Goal: Information Seeking & Learning: Learn about a topic

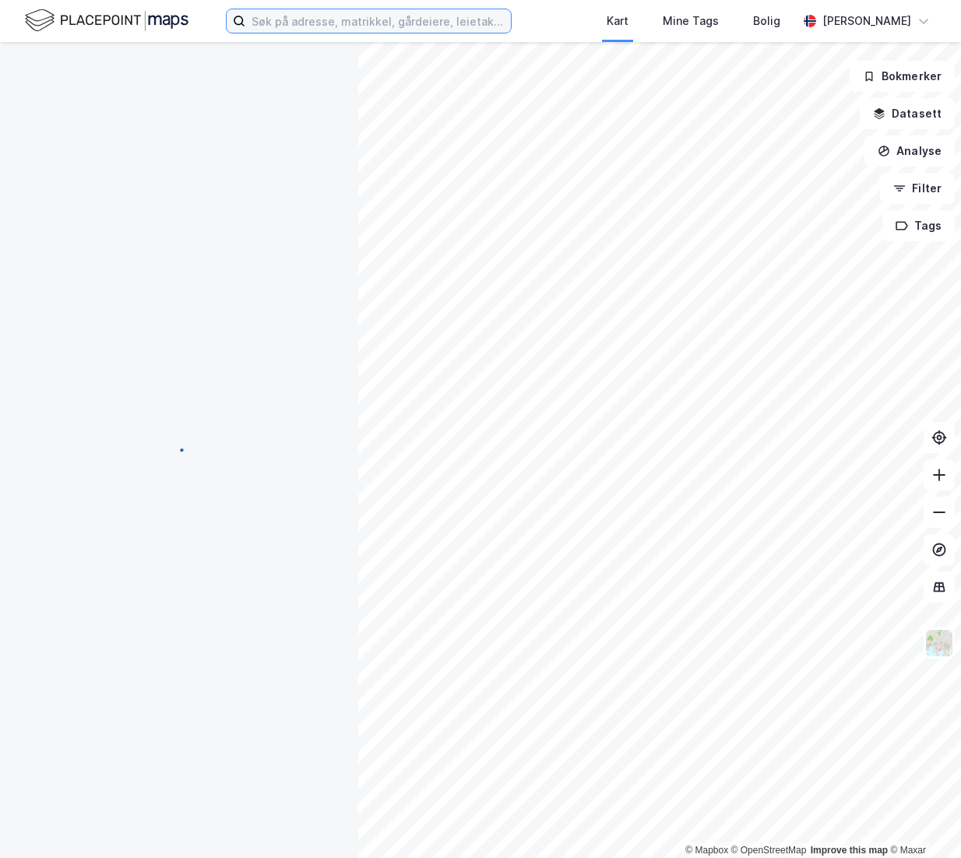
click at [390, 13] on input at bounding box center [378, 20] width 266 height 23
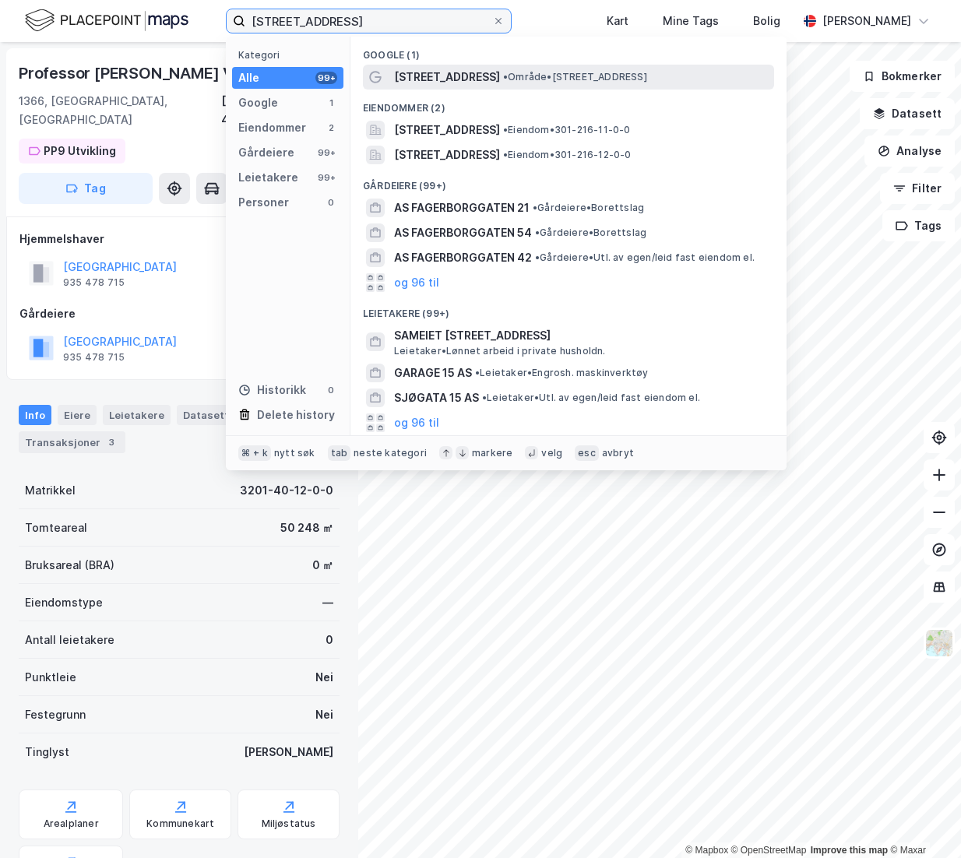
type input "[STREET_ADDRESS]"
click at [515, 69] on div "[STREET_ADDRESS] • Område • [STREET_ADDRESS]" at bounding box center [582, 77] width 377 height 19
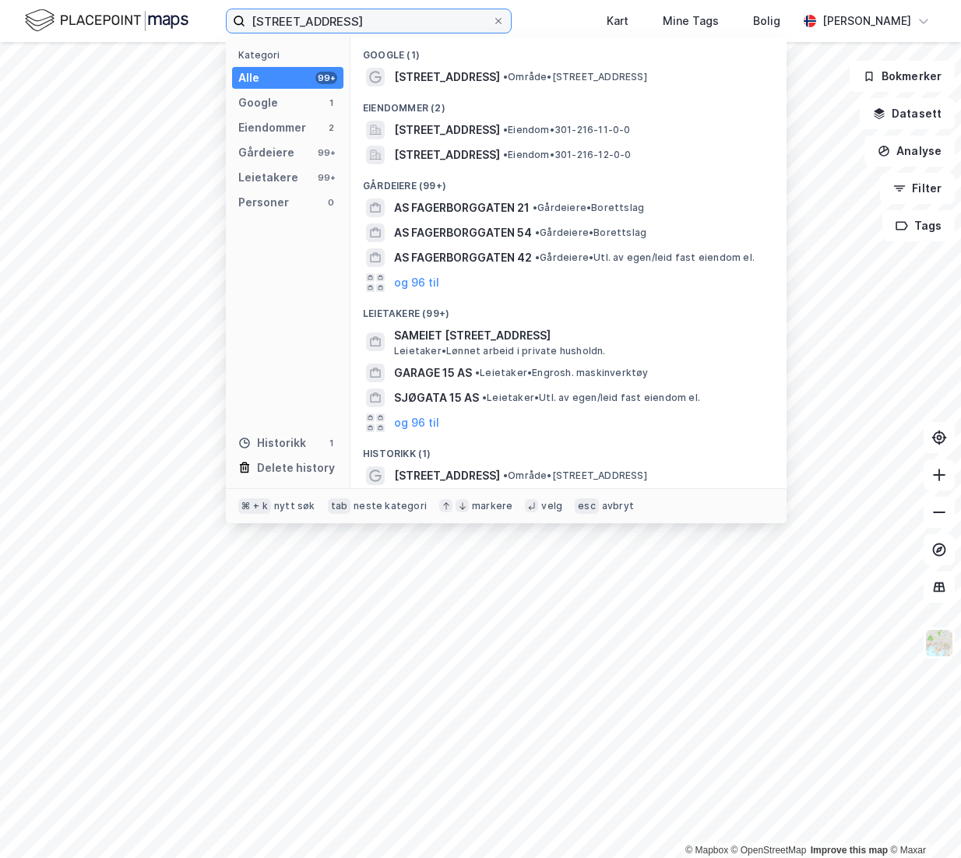
click at [403, 24] on input "[STREET_ADDRESS]" at bounding box center [368, 20] width 247 height 23
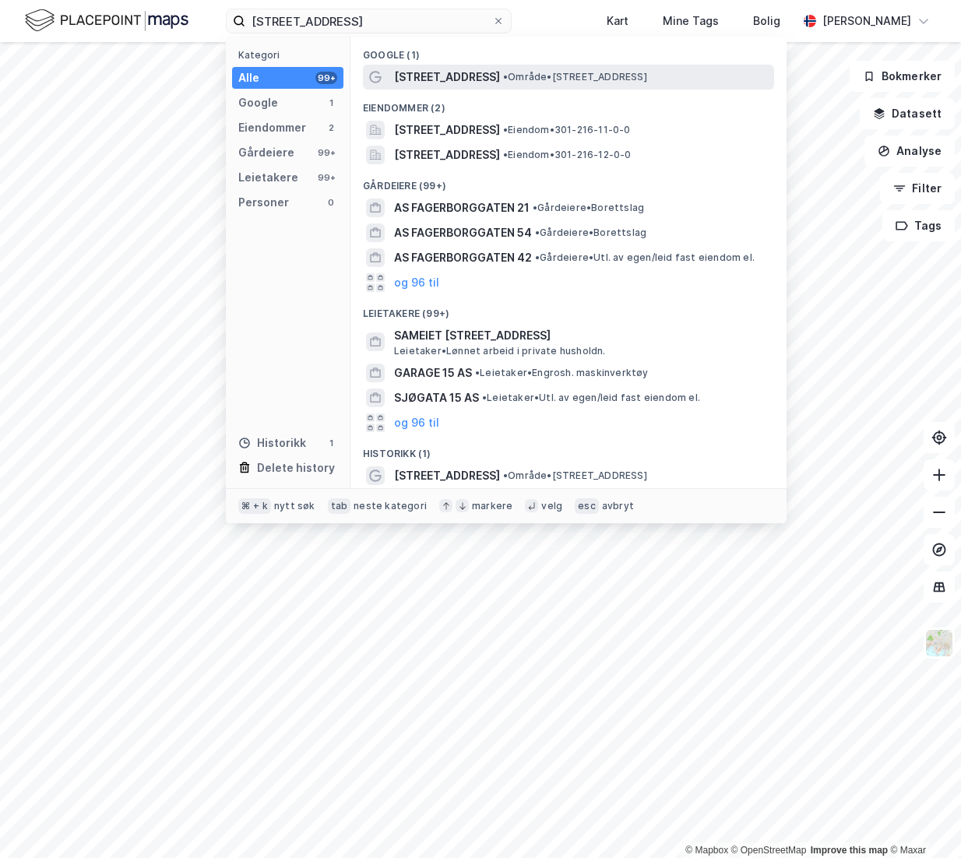
click at [423, 79] on span "[STREET_ADDRESS]" at bounding box center [447, 77] width 106 height 19
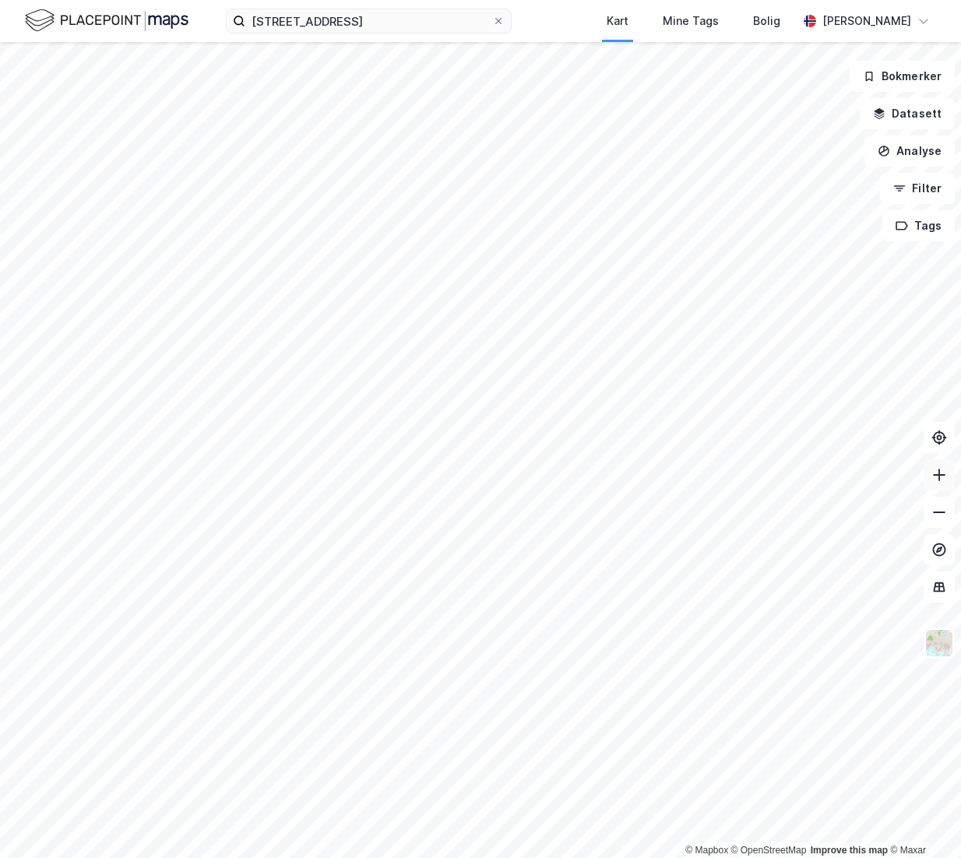
click at [946, 476] on icon at bounding box center [940, 475] width 16 height 16
click at [322, 19] on input "[STREET_ADDRESS]" at bounding box center [368, 20] width 247 height 23
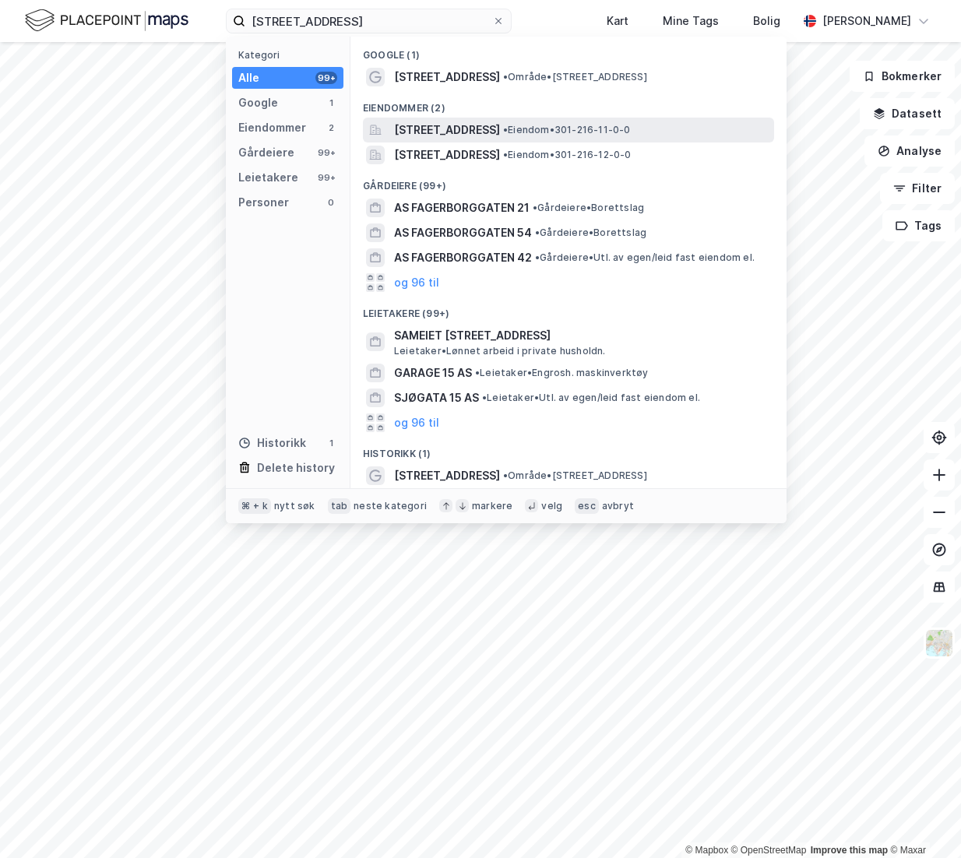
click at [449, 134] on span "[STREET_ADDRESS]" at bounding box center [447, 130] width 106 height 19
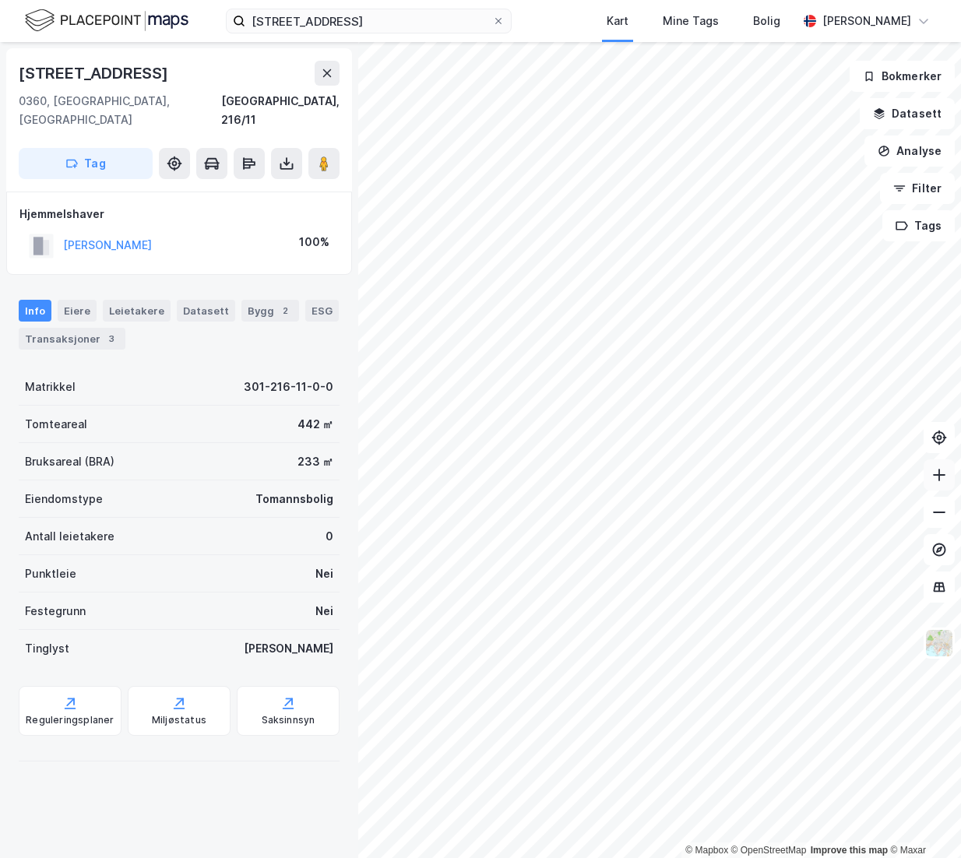
click at [942, 473] on icon at bounding box center [940, 475] width 16 height 16
click at [335, 368] on div "© Mapbox © OpenStreetMap Improve this map © [GEOGRAPHIC_DATA][STREET_ADDRESS] T…" at bounding box center [480, 450] width 961 height 816
click at [104, 331] on div "3" at bounding box center [112, 339] width 16 height 16
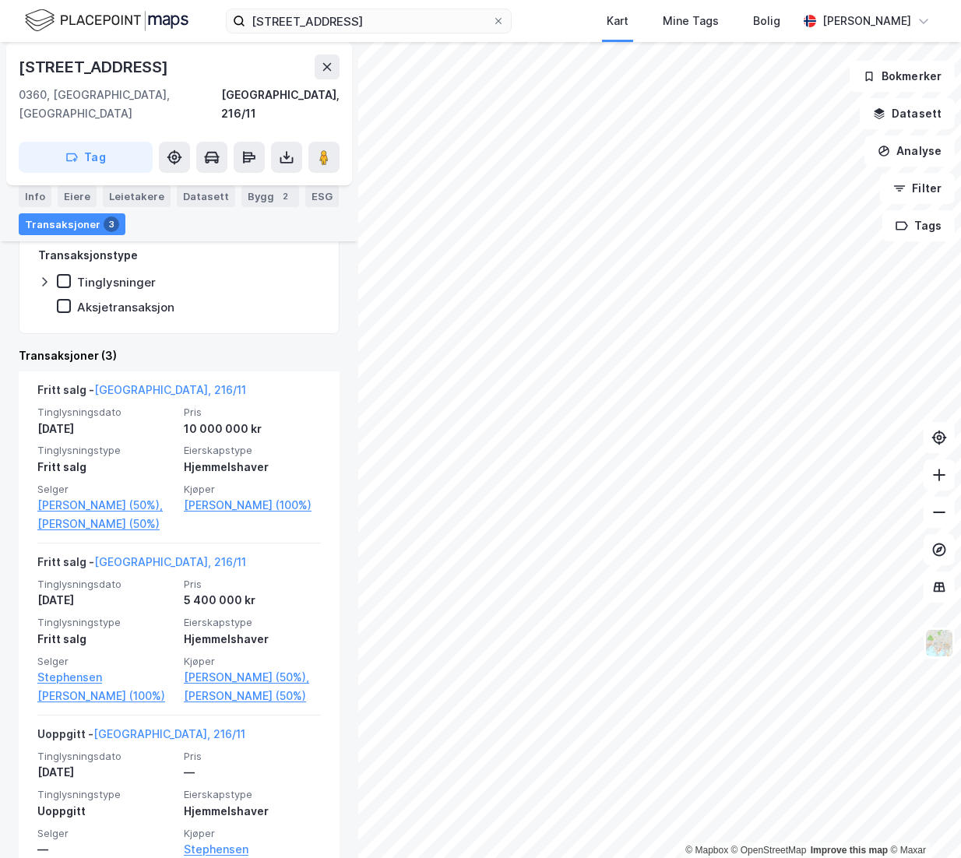
scroll to position [298, 0]
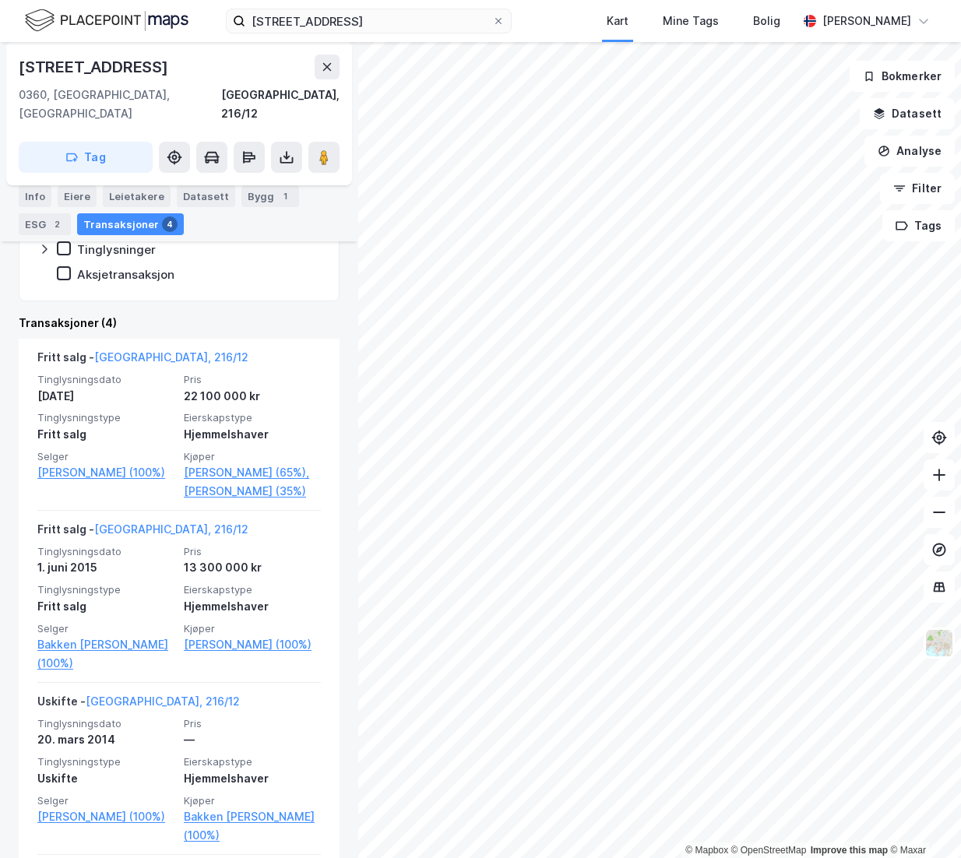
scroll to position [332, 0]
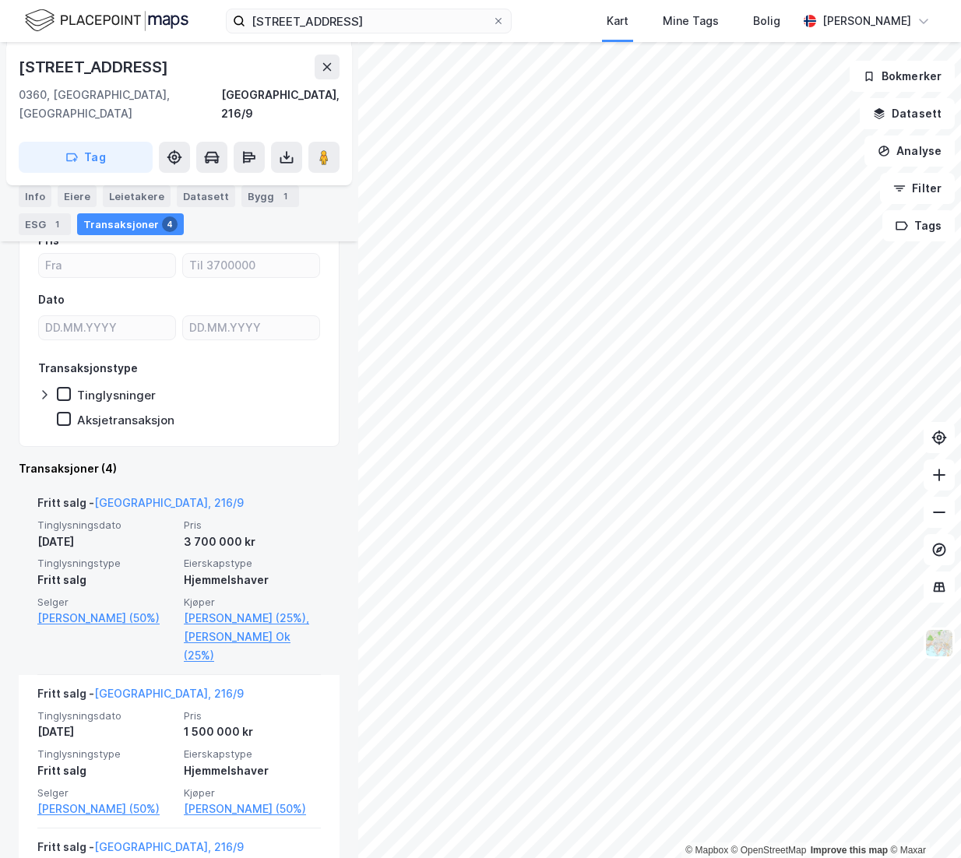
scroll to position [224, 0]
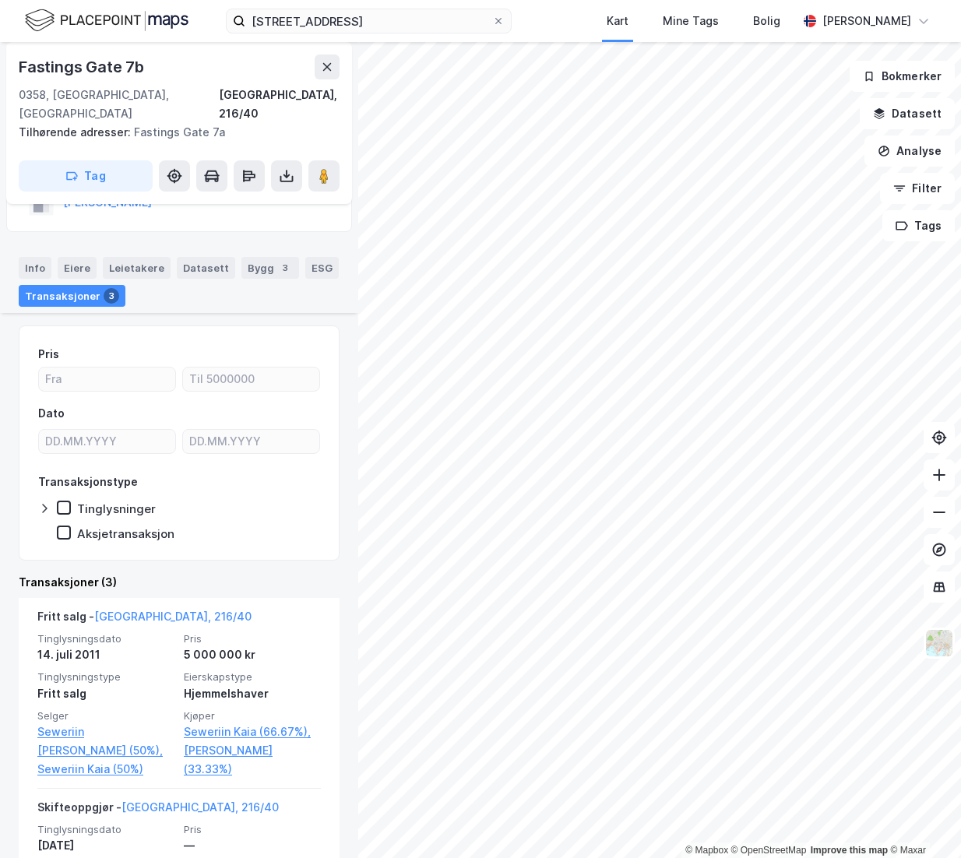
scroll to position [138, 0]
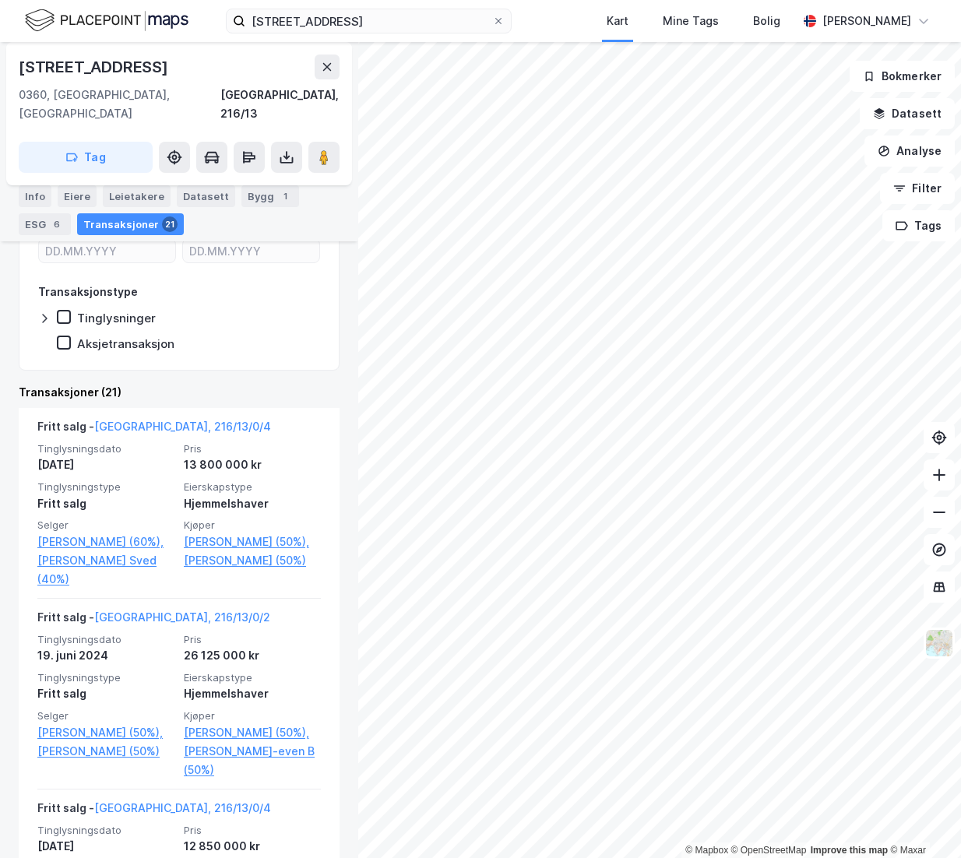
scroll to position [349, 0]
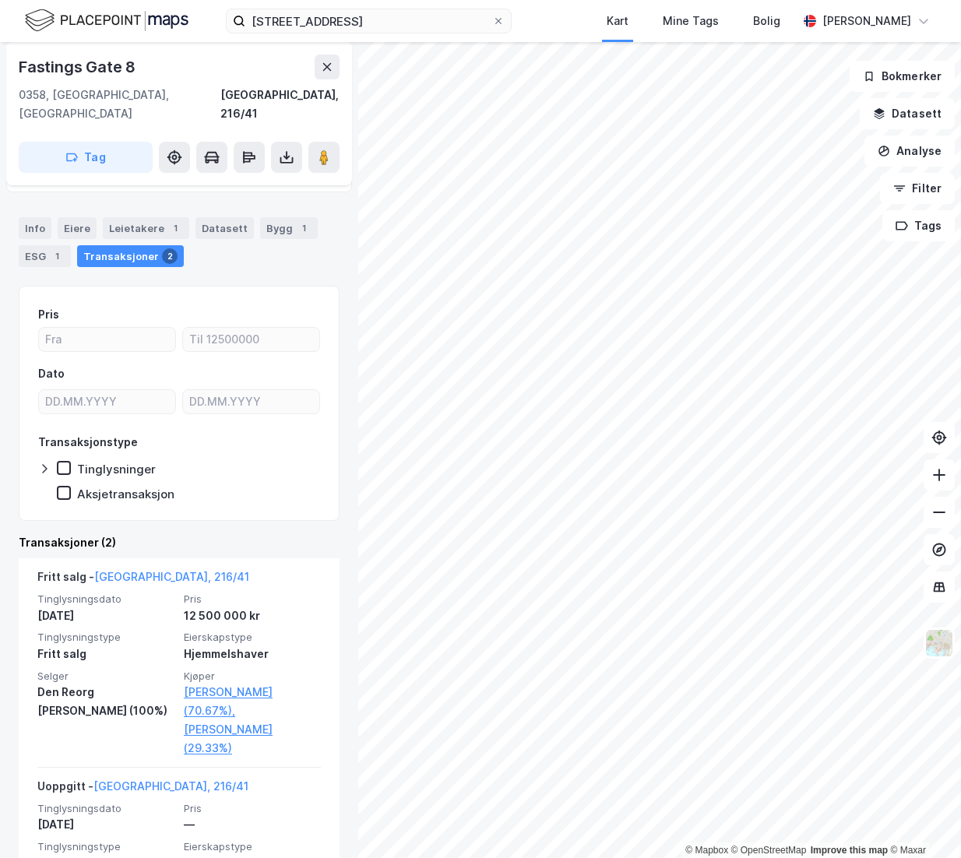
scroll to position [158, 0]
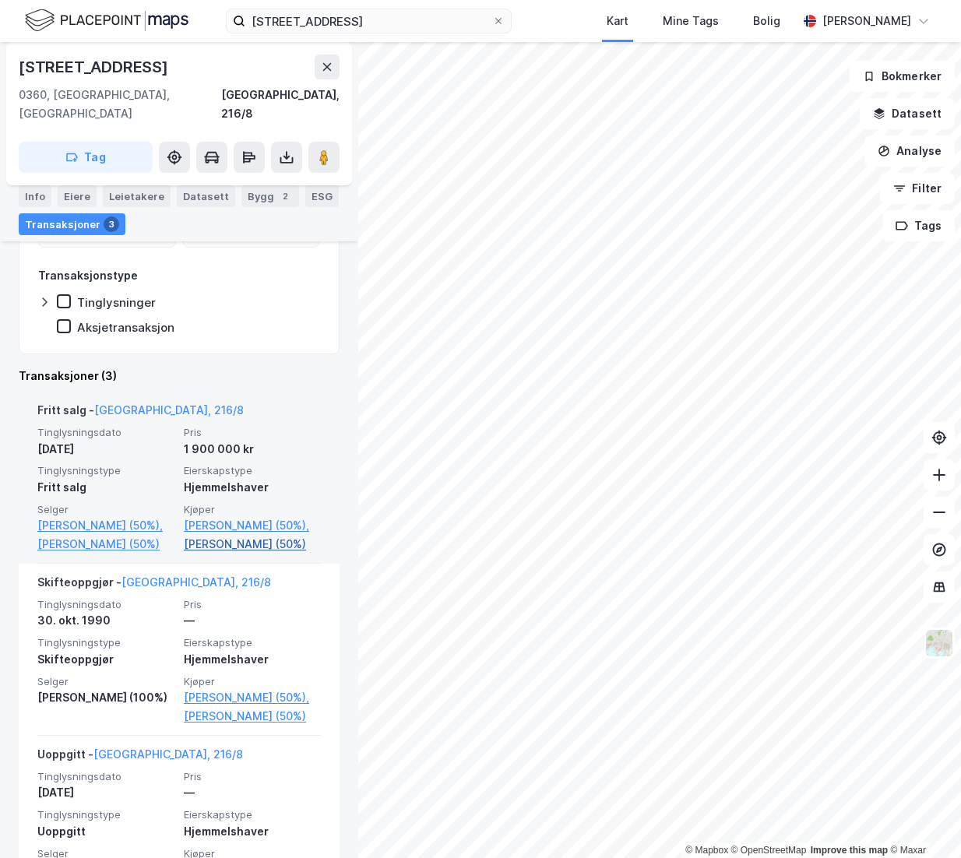
scroll to position [349, 0]
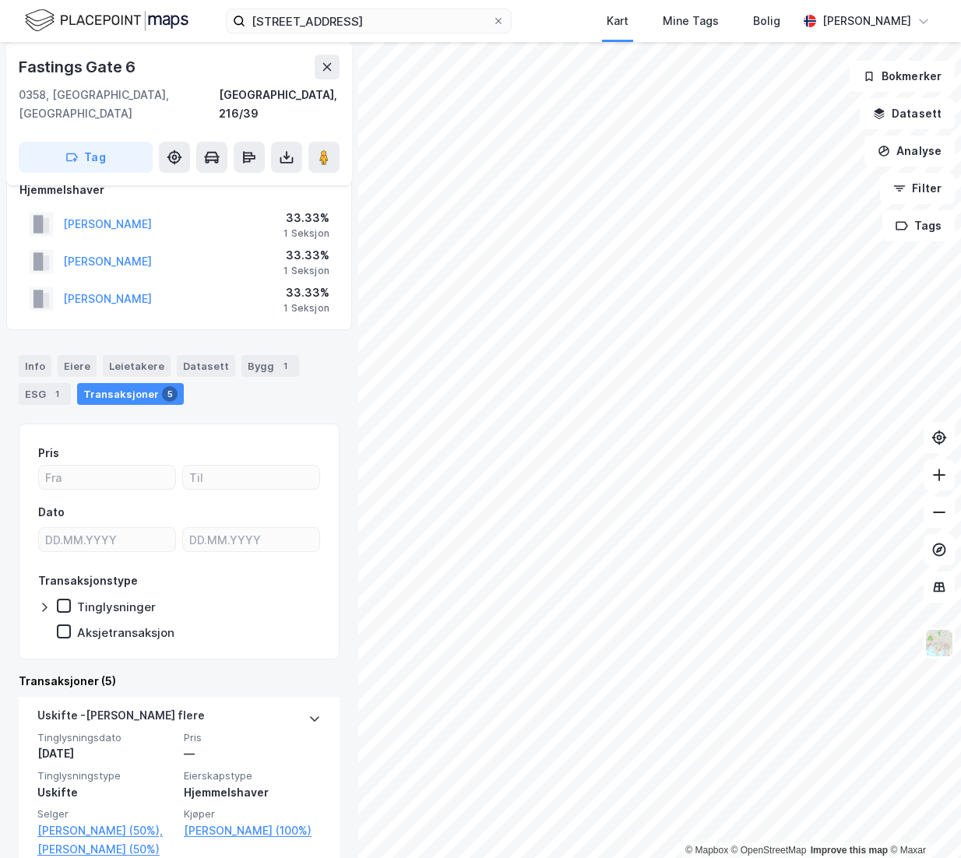
scroll to position [22, 0]
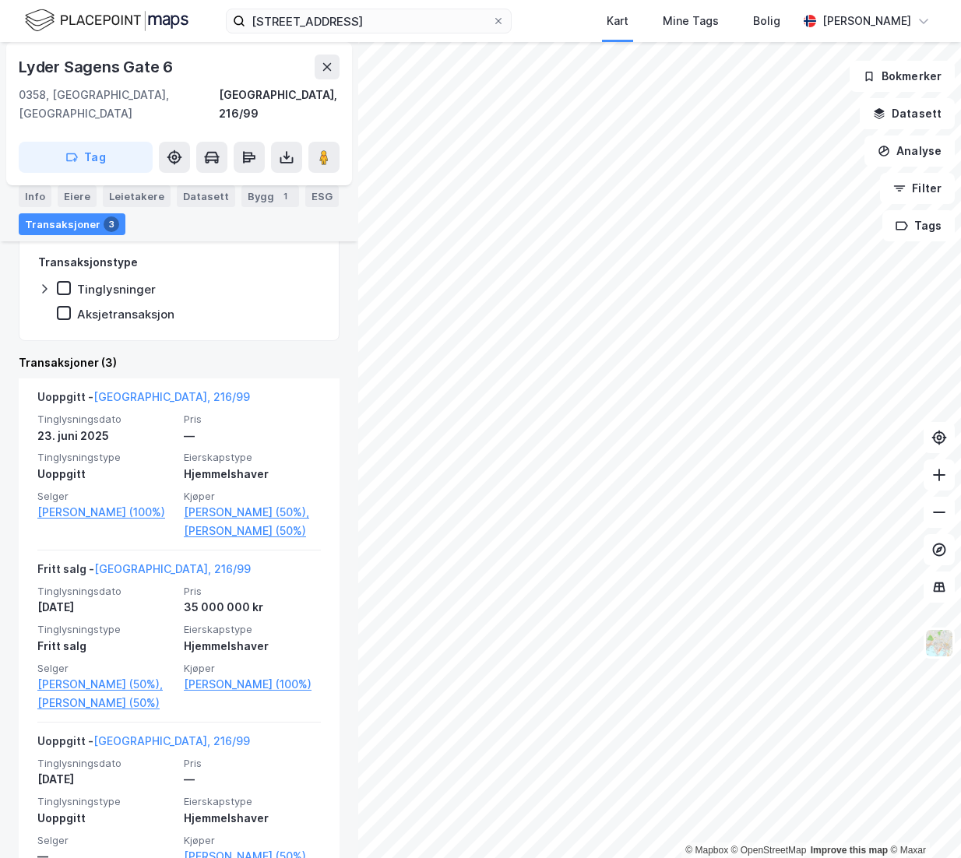
scroll to position [312, 0]
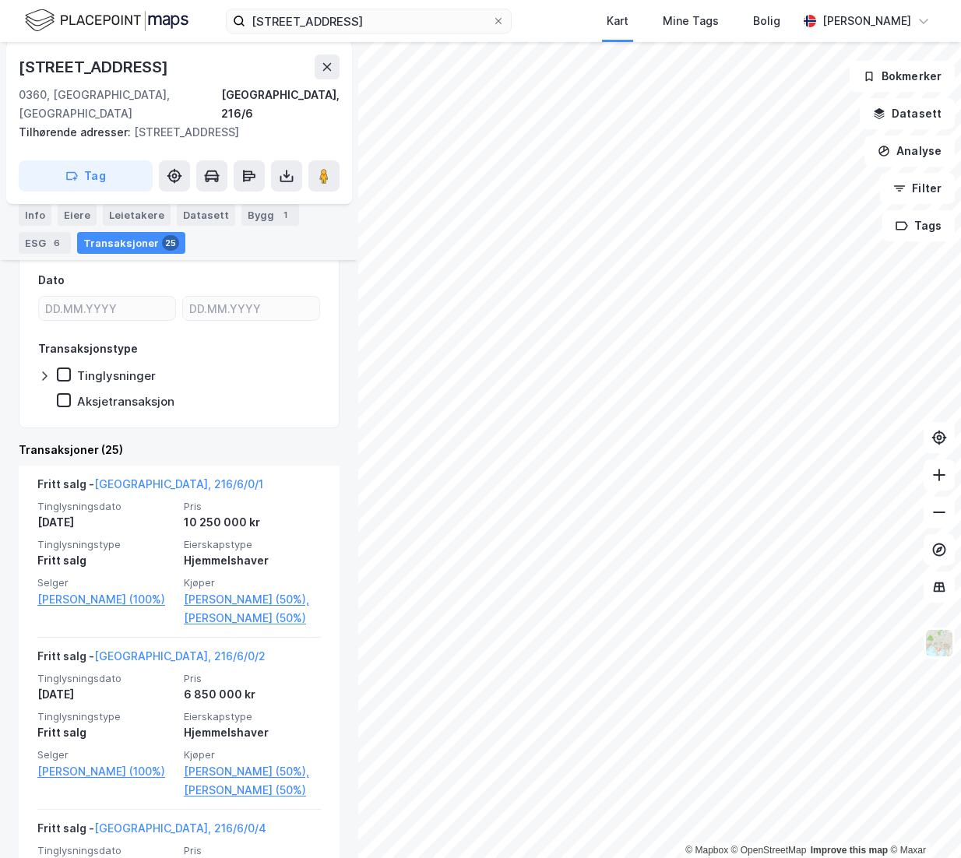
scroll to position [316, 0]
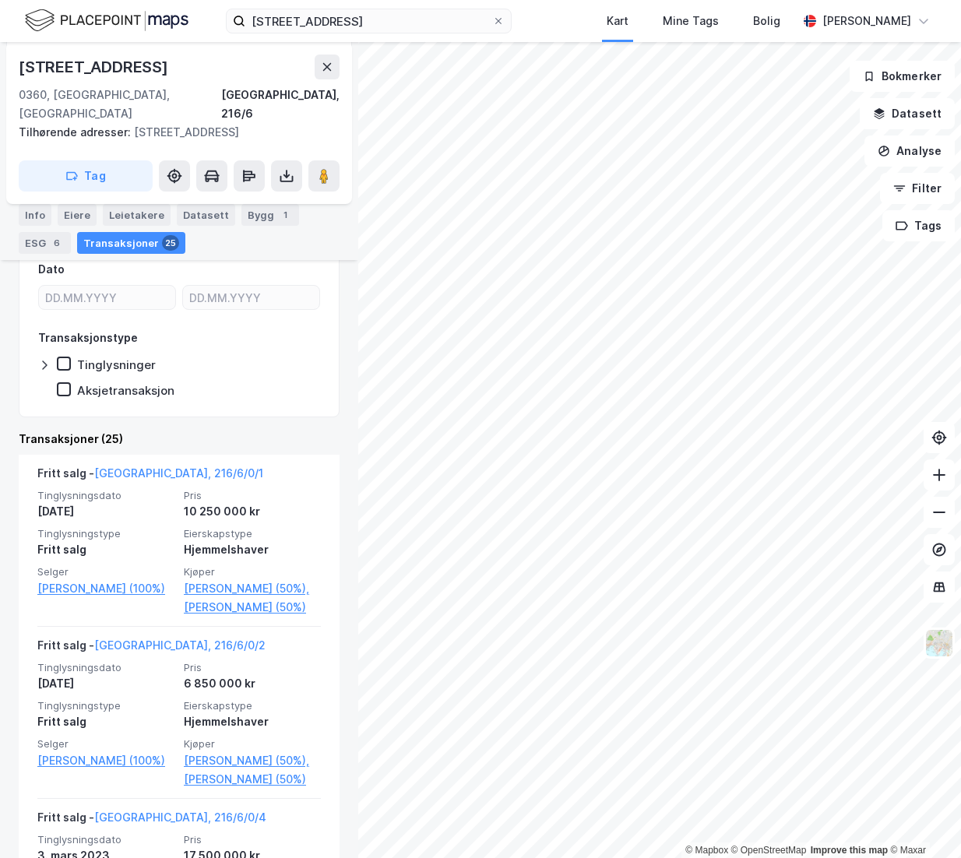
click at [684, 858] on html "fagerborggata 15 Kart Mine Tags [PERSON_NAME] © Mapbox © OpenStreetMap Improve …" at bounding box center [480, 429] width 961 height 858
click at [420, 858] on html "fagerborggata 15 Kart Mine Tags [PERSON_NAME] © Mapbox © OpenStreetMap Improve …" at bounding box center [480, 429] width 961 height 858
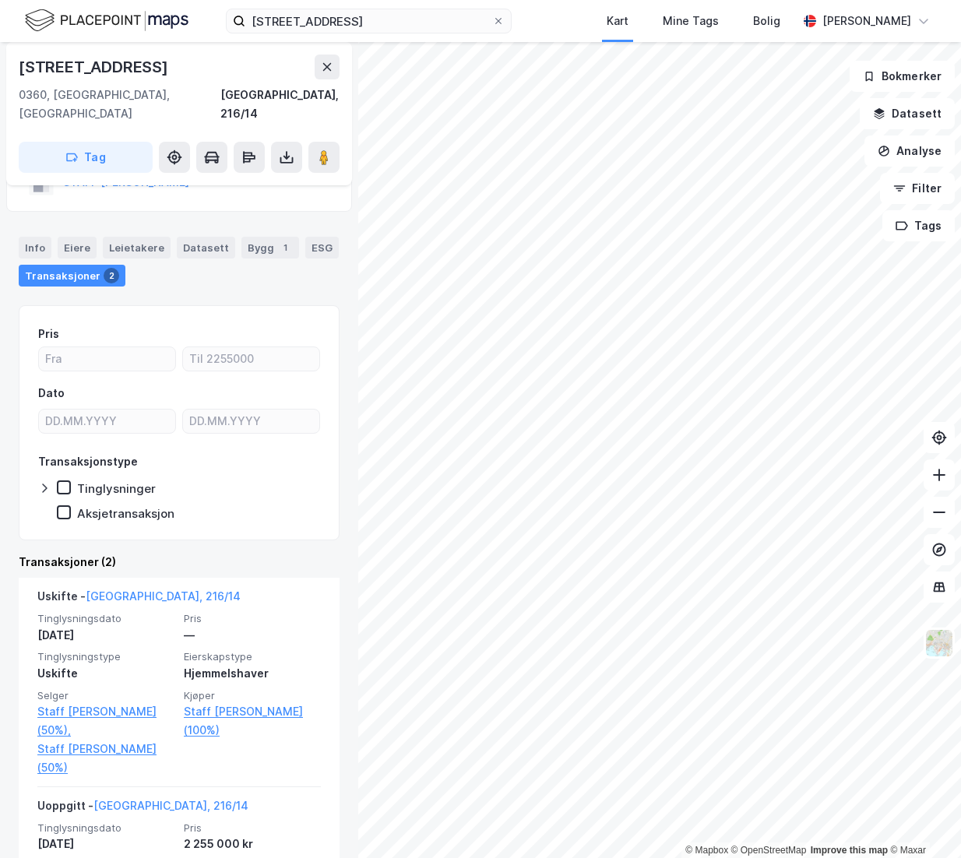
scroll to position [126, 0]
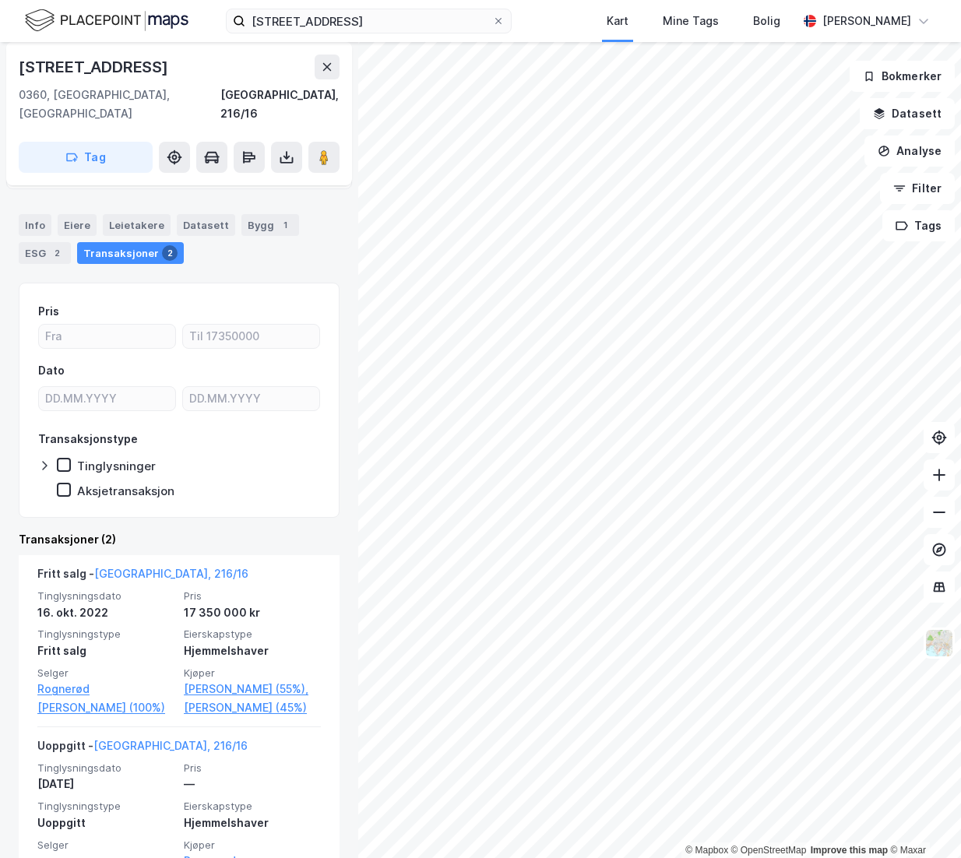
scroll to position [139, 0]
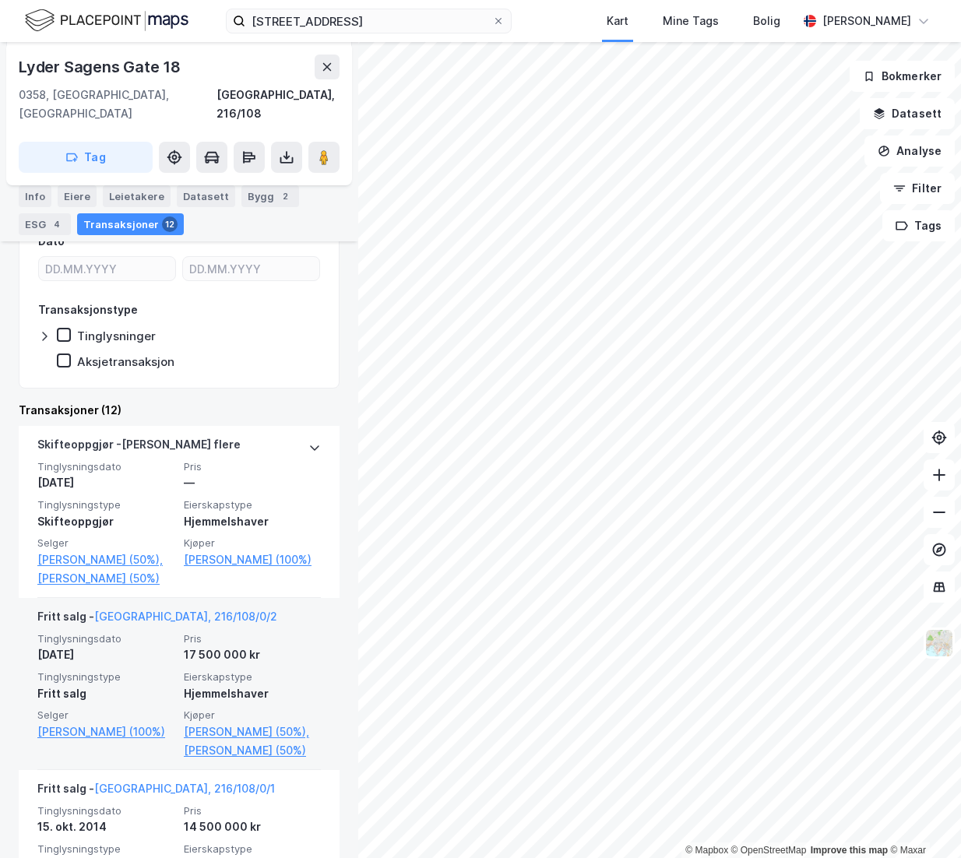
scroll to position [360, 0]
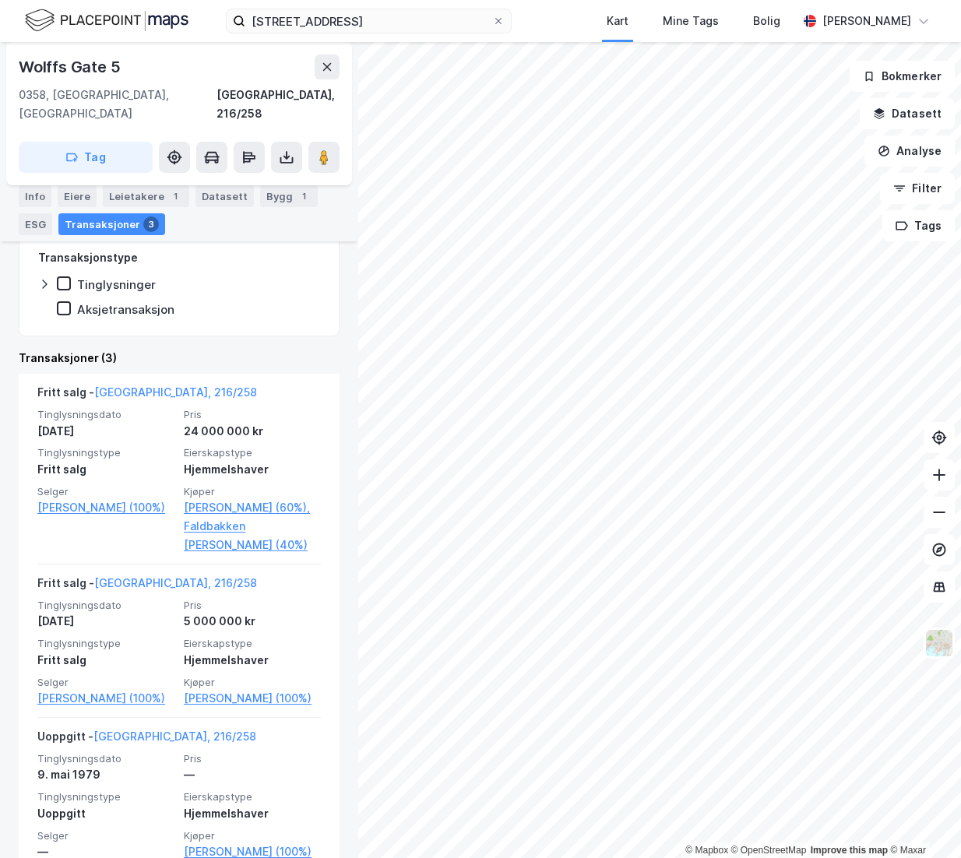
scroll to position [321, 0]
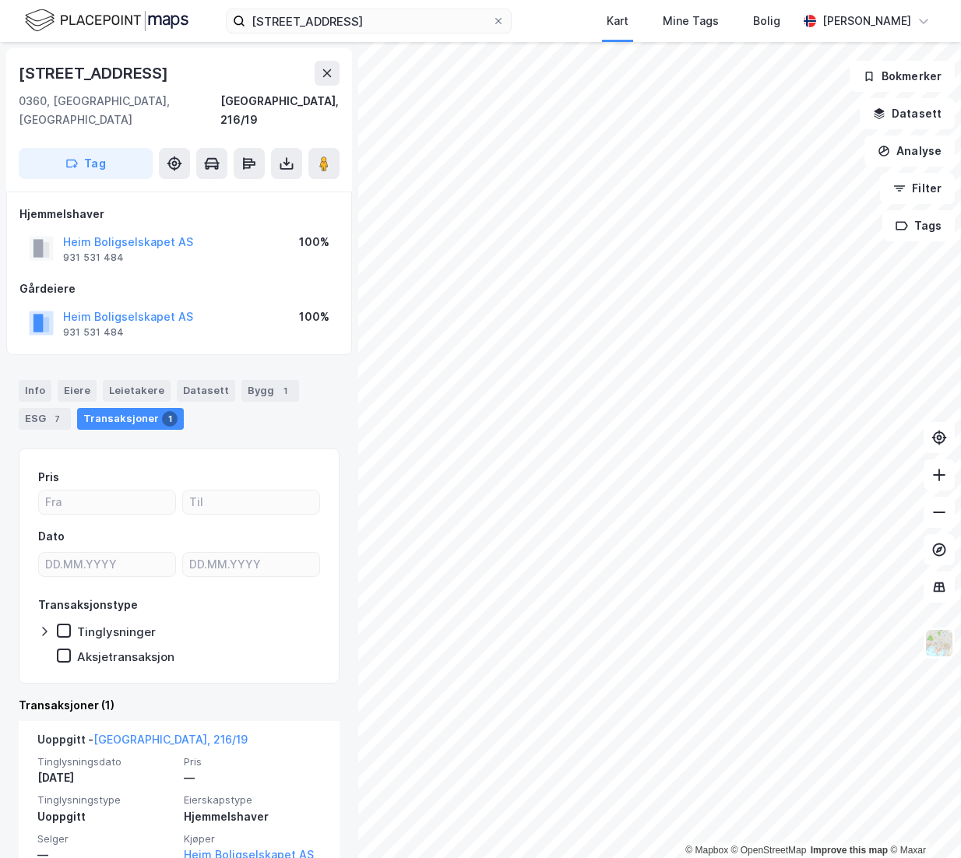
scroll to position [34, 0]
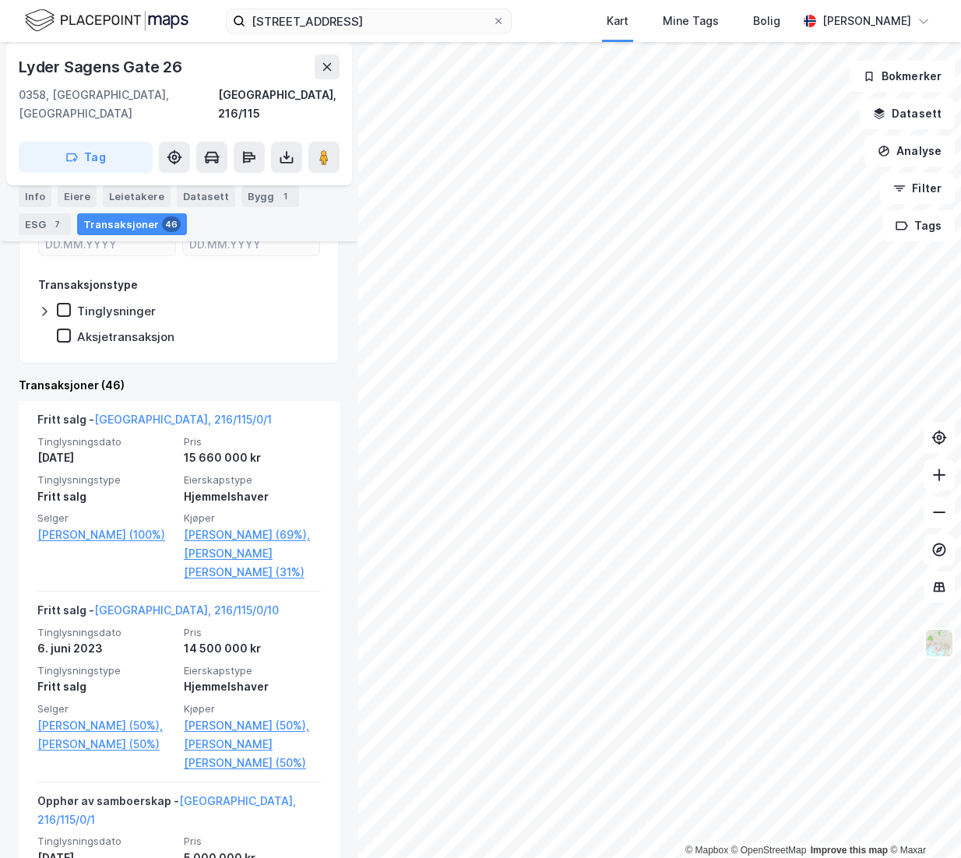
scroll to position [361, 0]
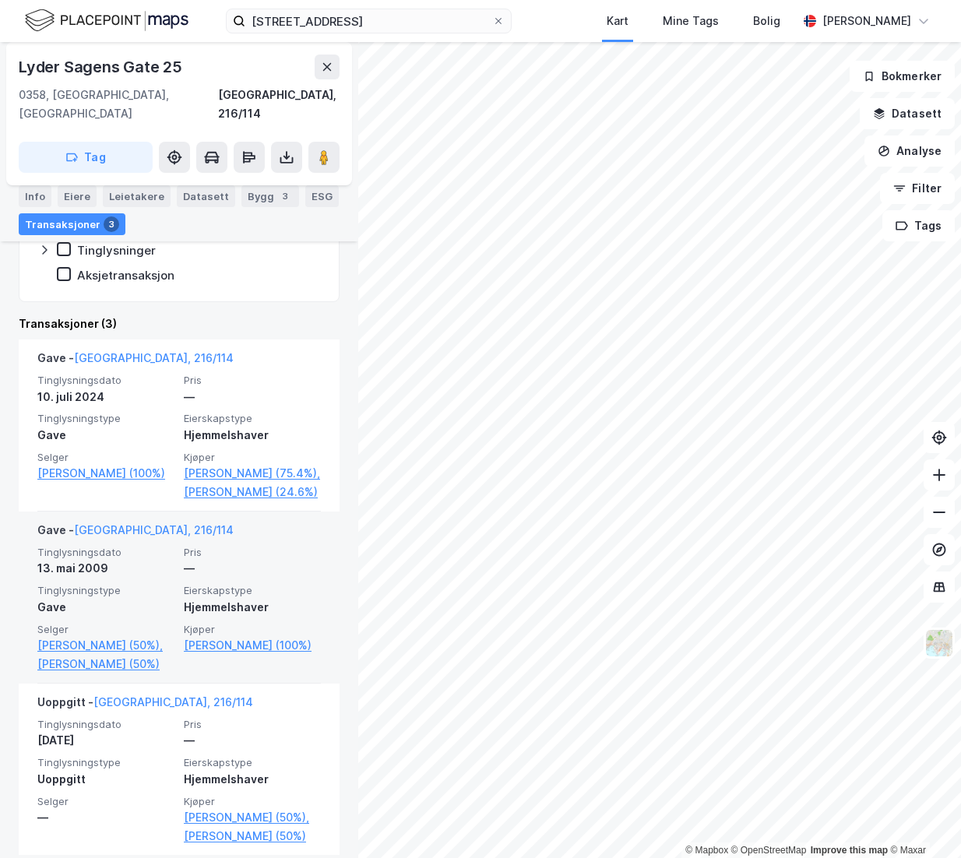
scroll to position [368, 0]
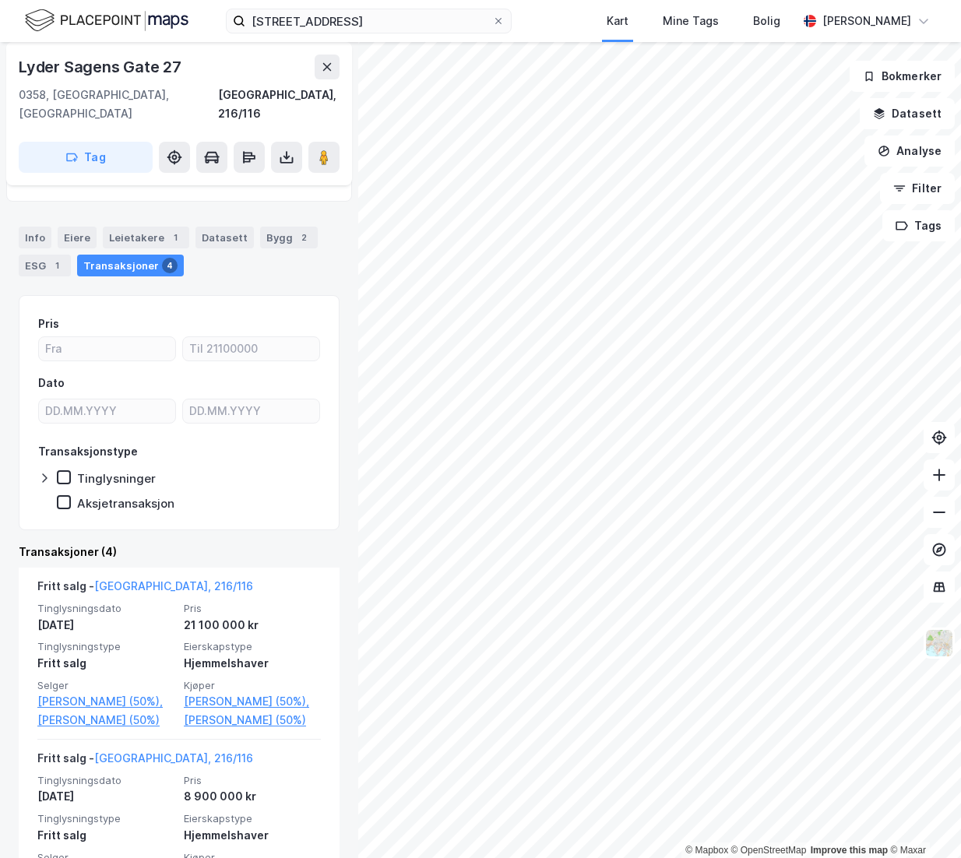
scroll to position [107, 0]
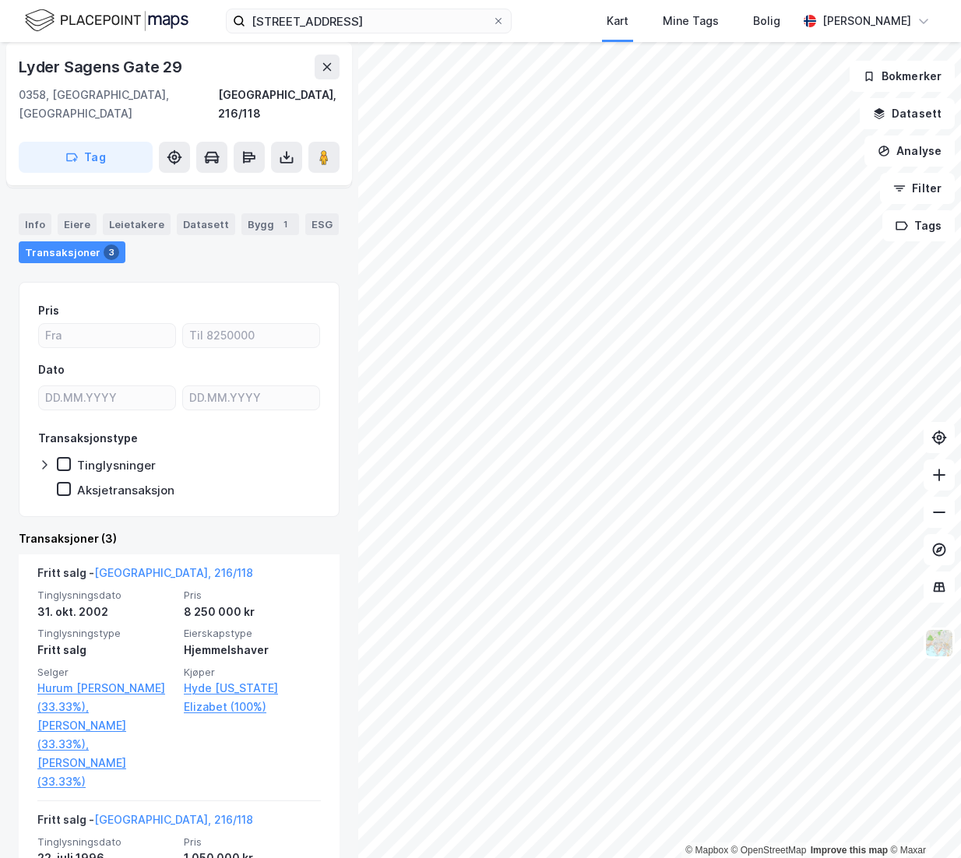
scroll to position [89, 0]
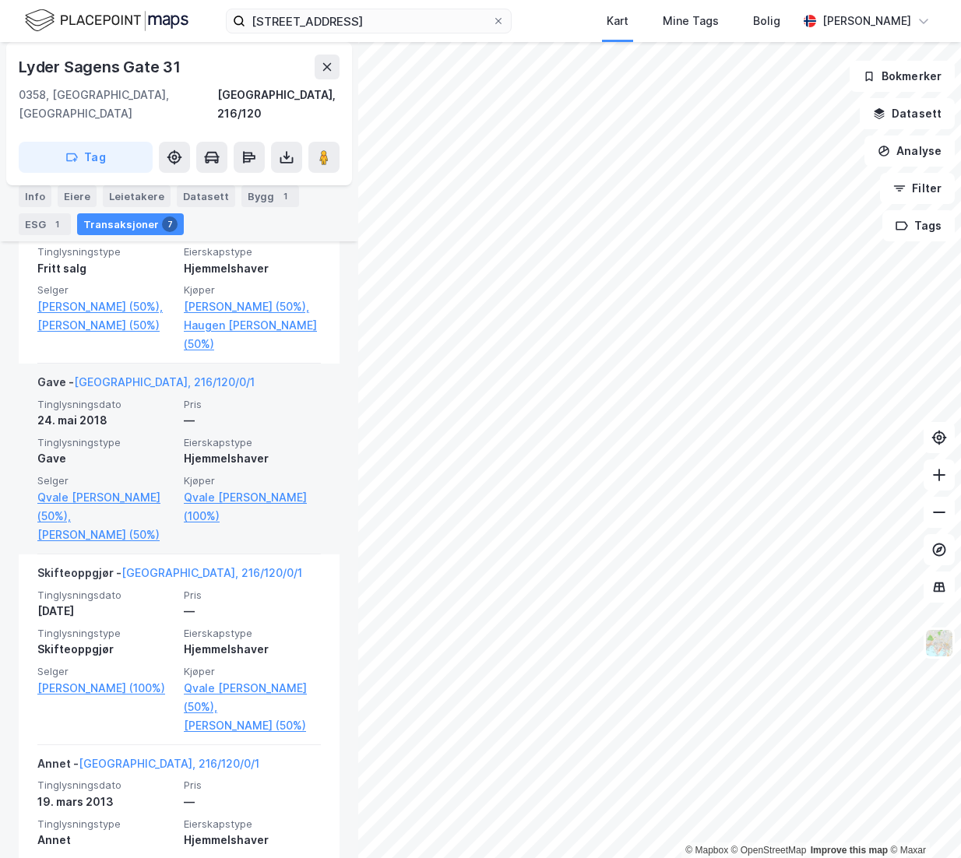
scroll to position [562, 0]
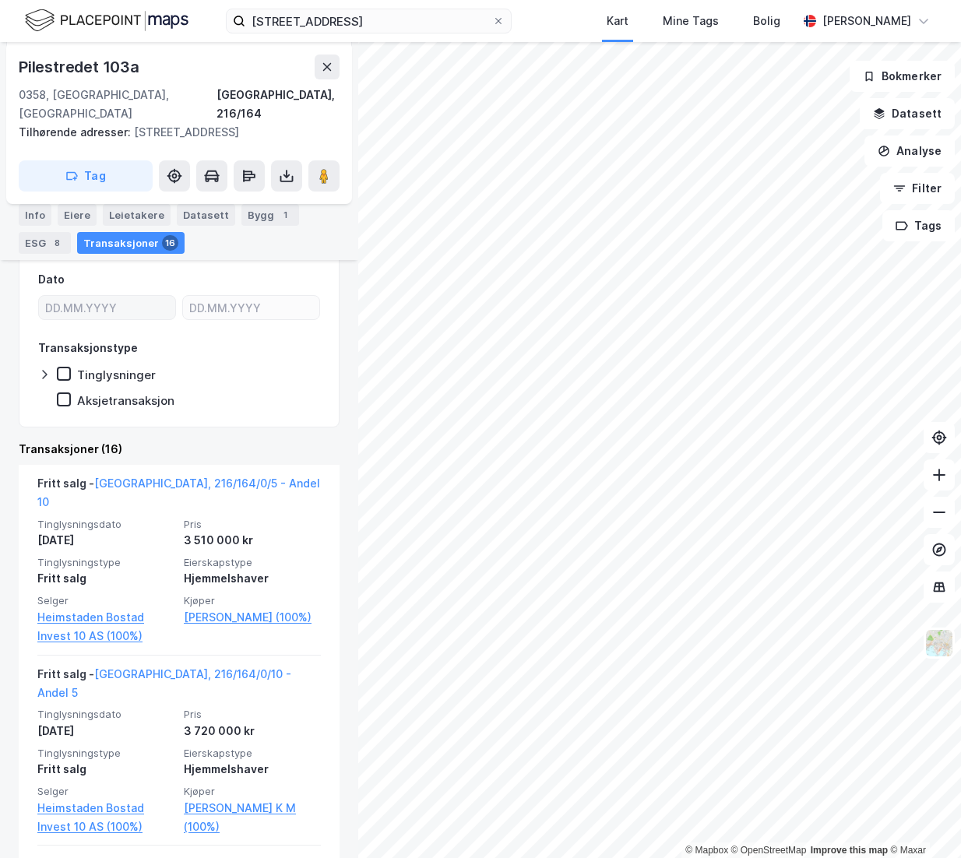
scroll to position [317, 0]
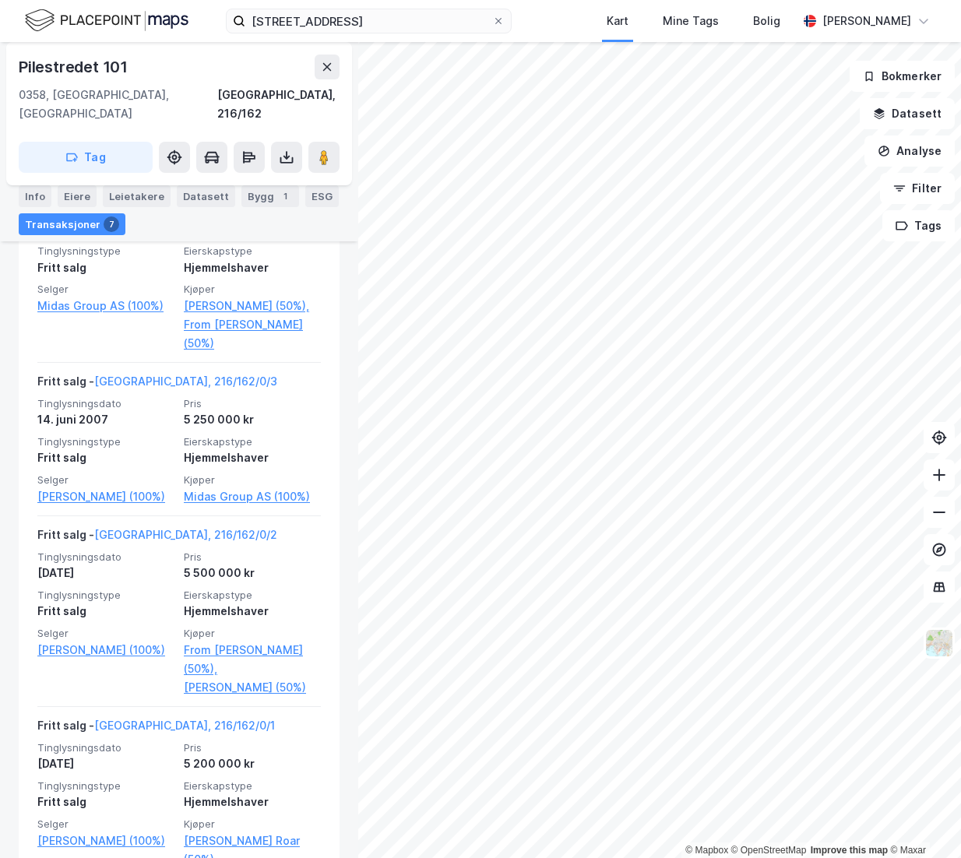
scroll to position [589, 0]
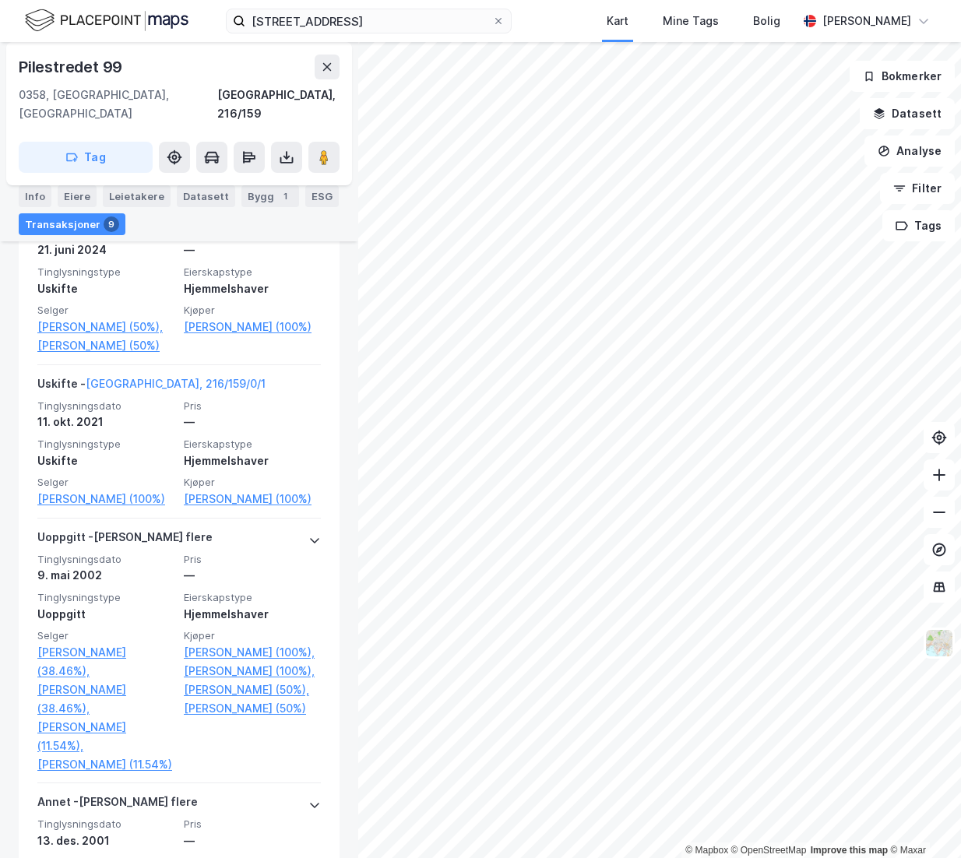
scroll to position [530, 0]
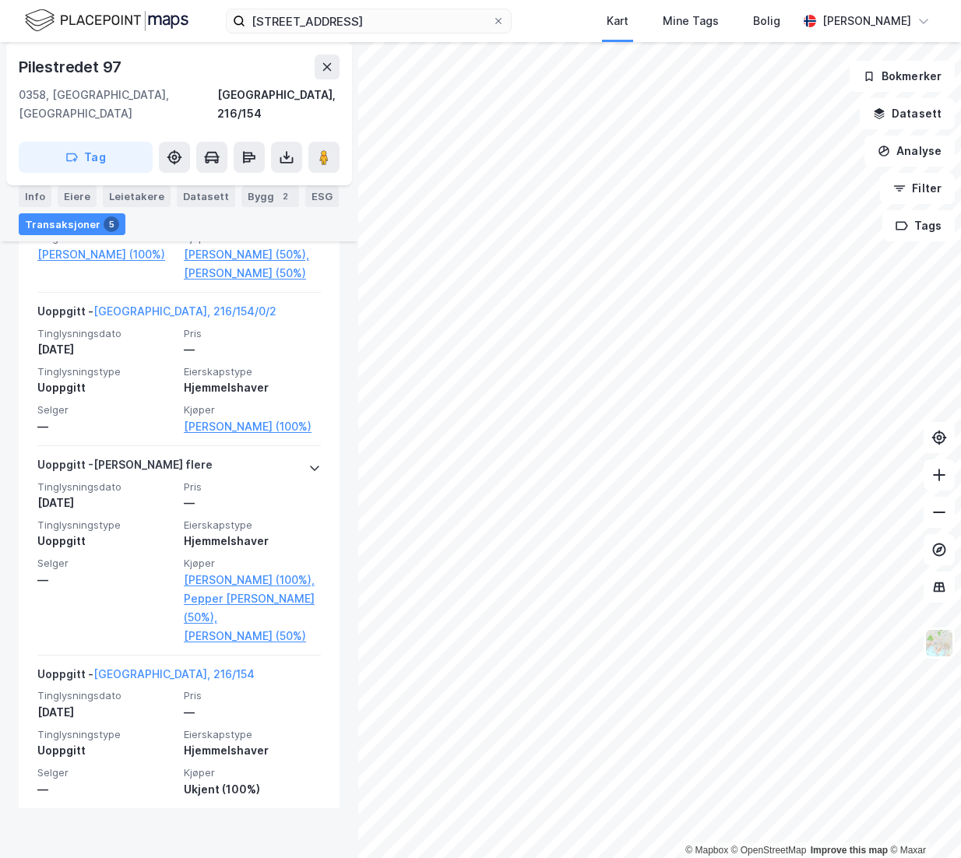
scroll to position [829, 0]
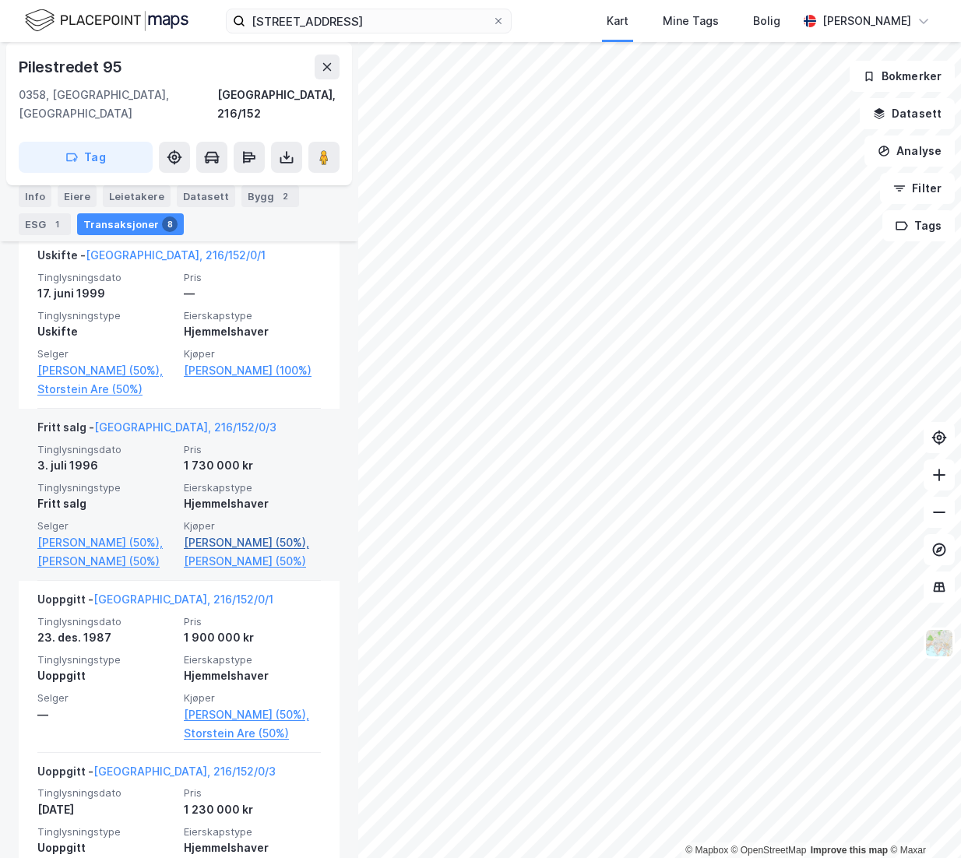
scroll to position [880, 0]
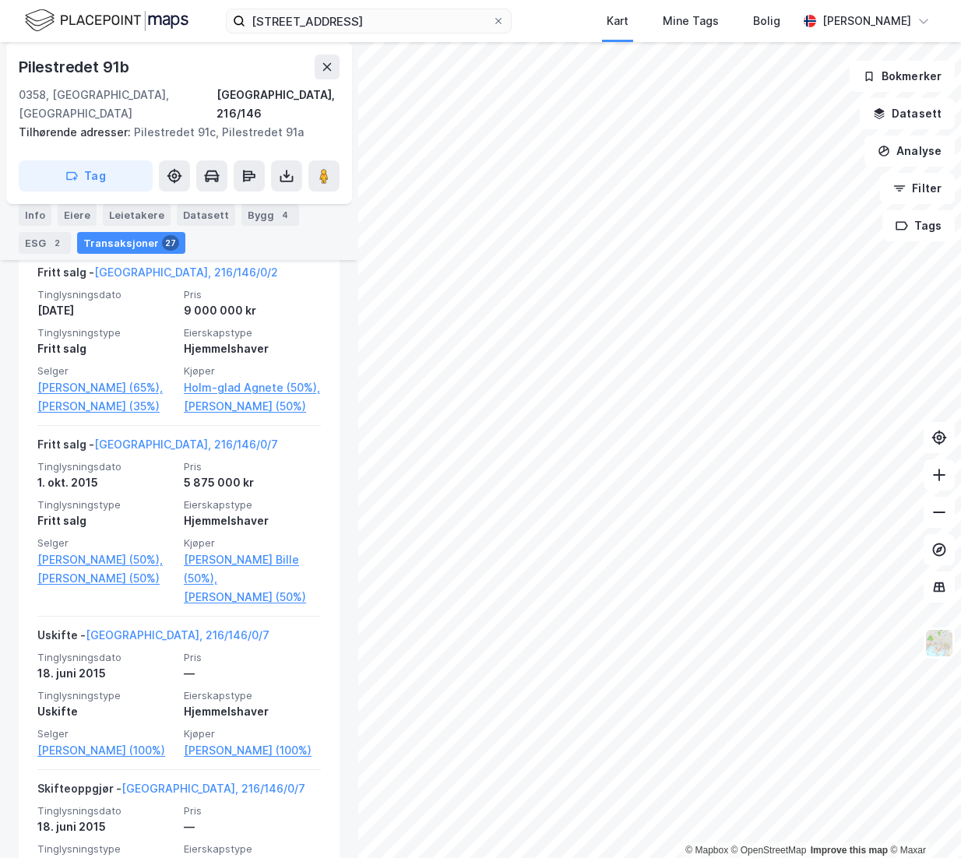
scroll to position [518, 0]
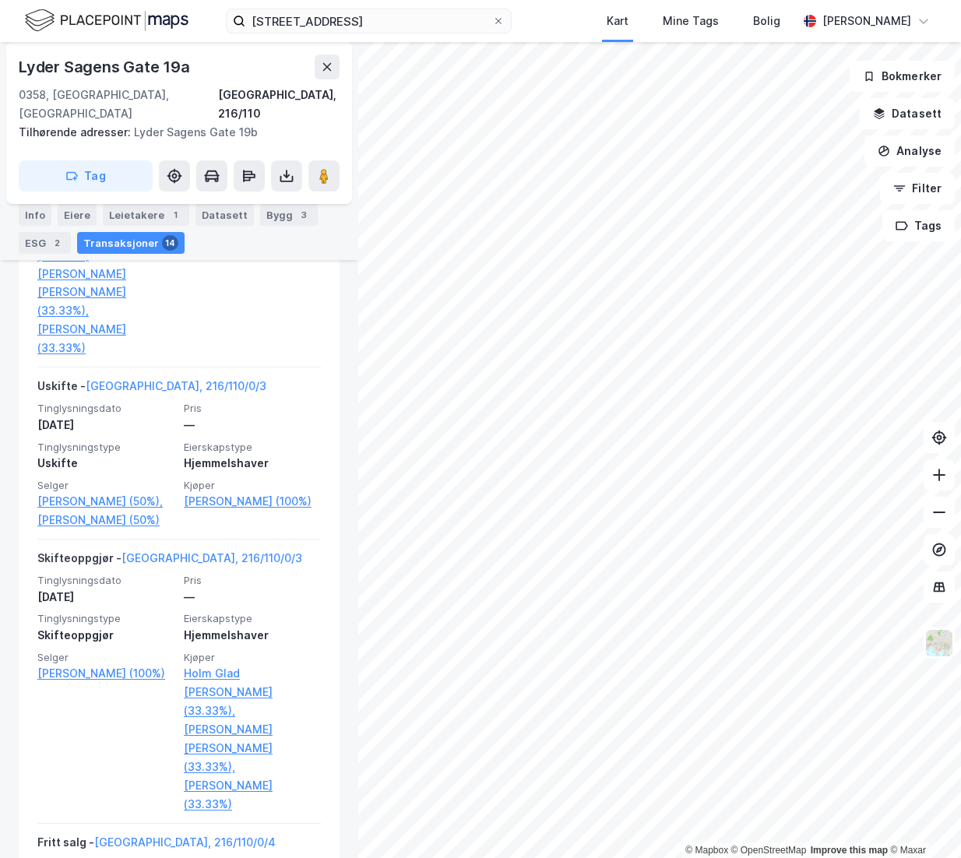
scroll to position [906, 0]
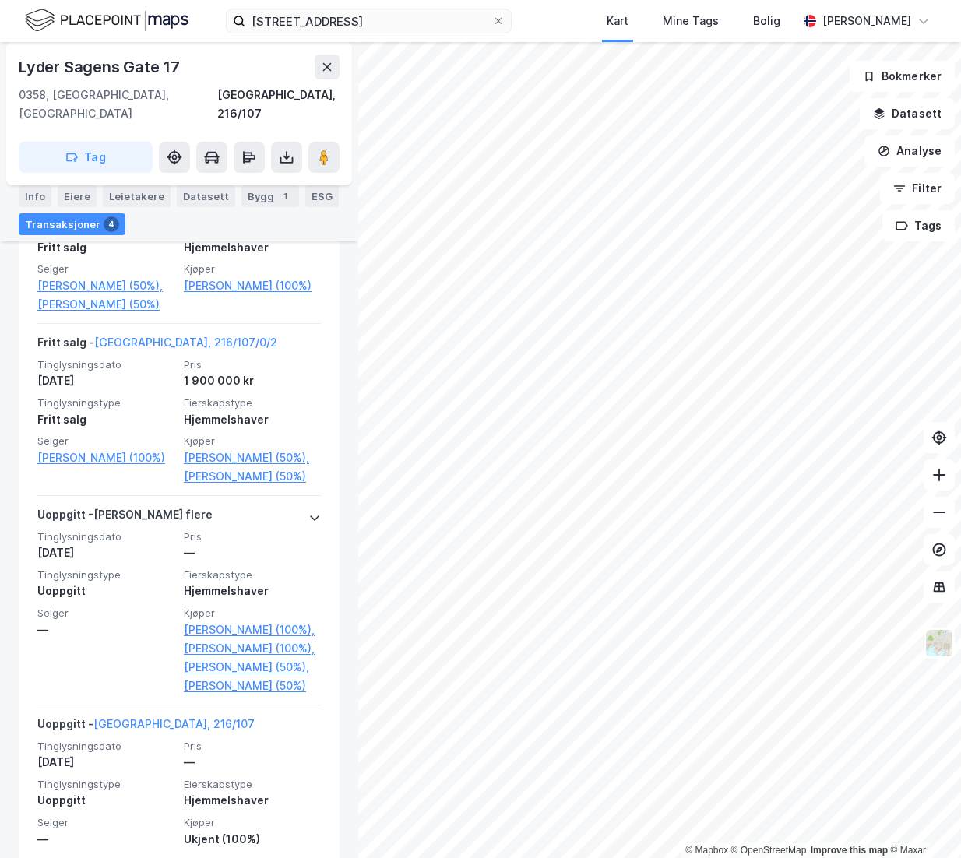
scroll to position [600, 0]
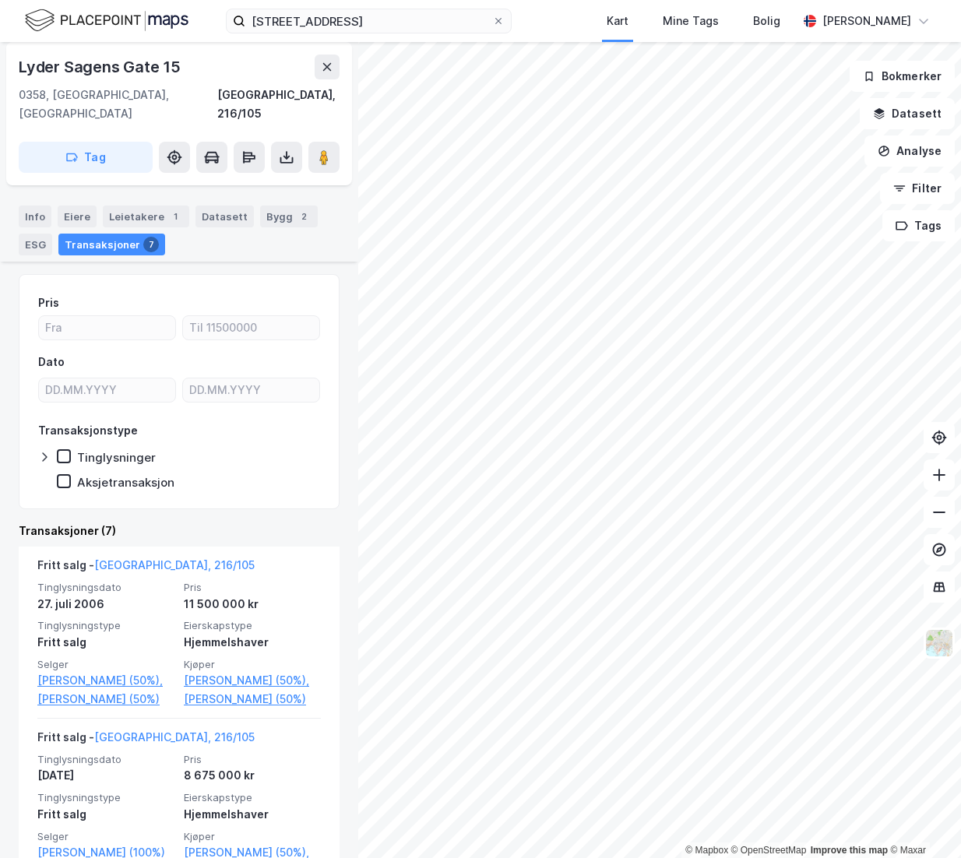
scroll to position [190, 0]
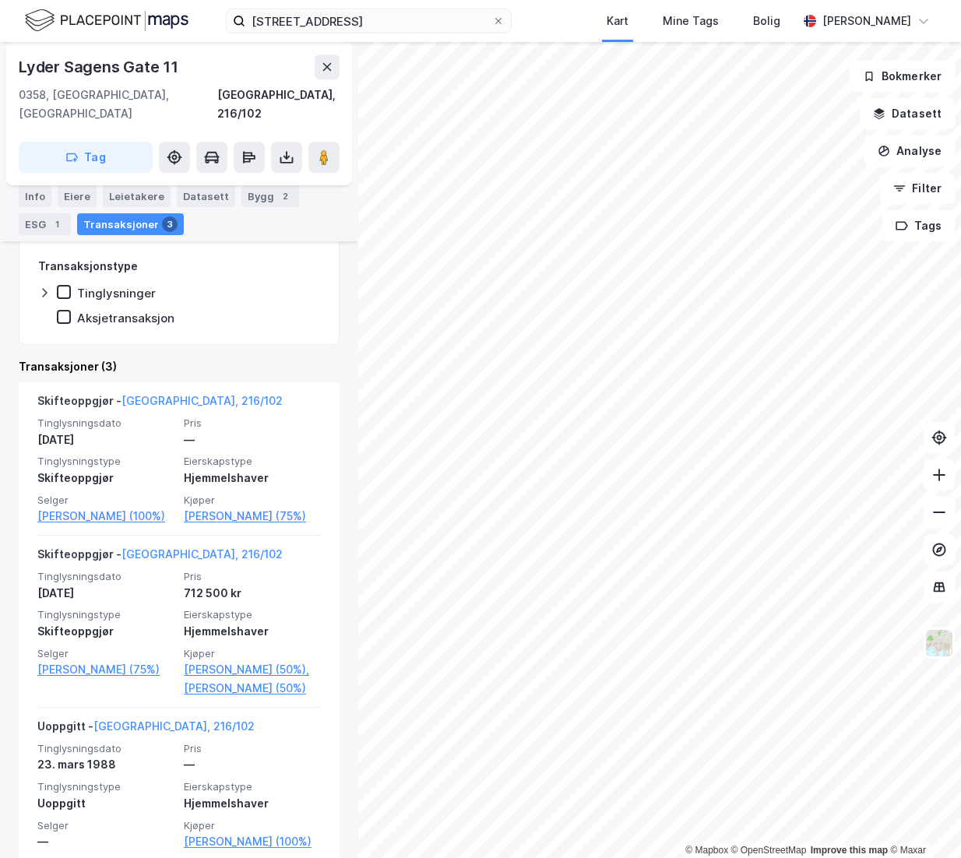
scroll to position [330, 0]
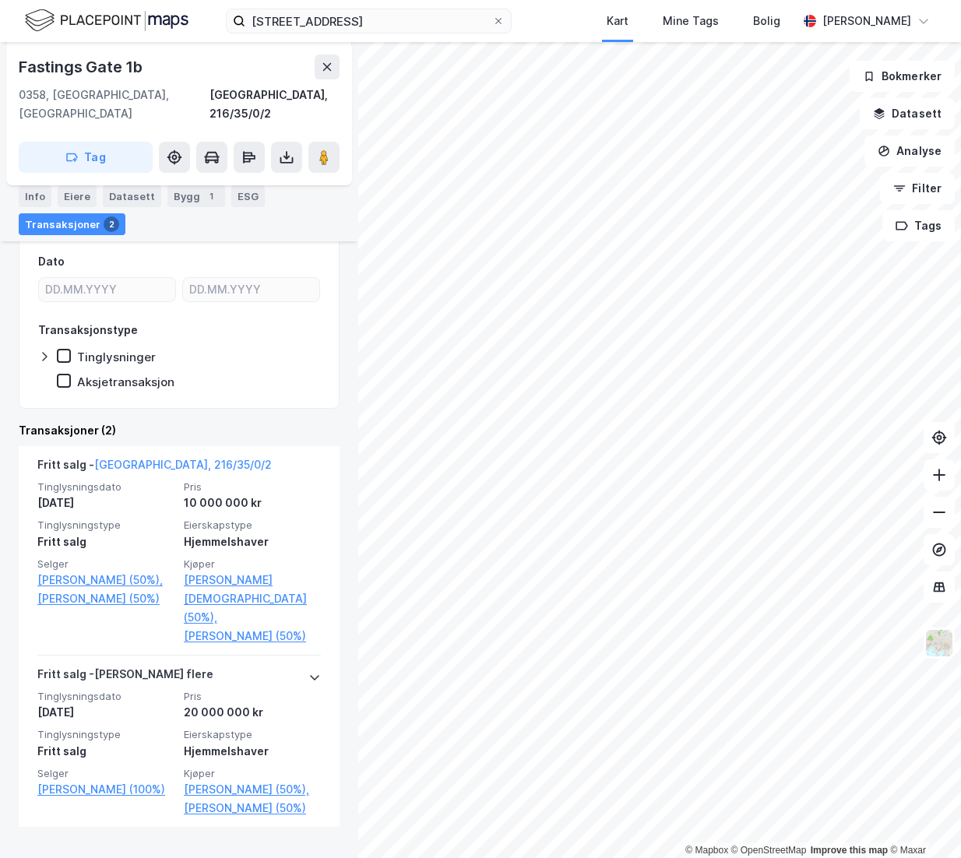
scroll to position [309, 0]
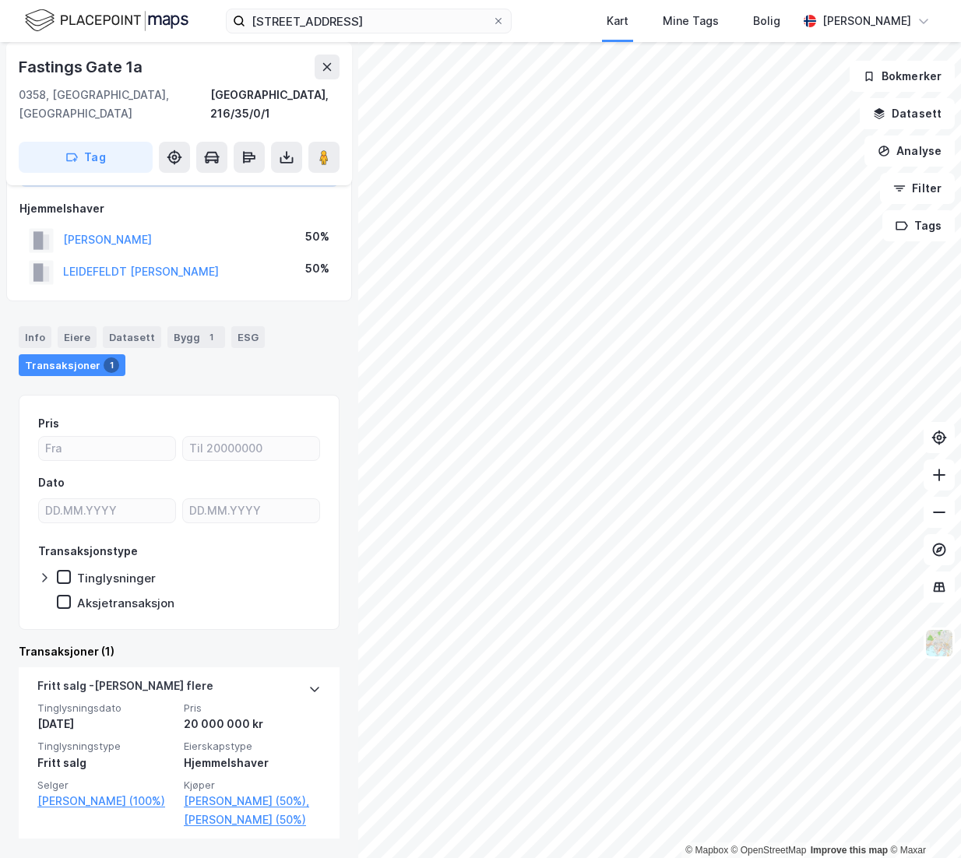
scroll to position [100, 0]
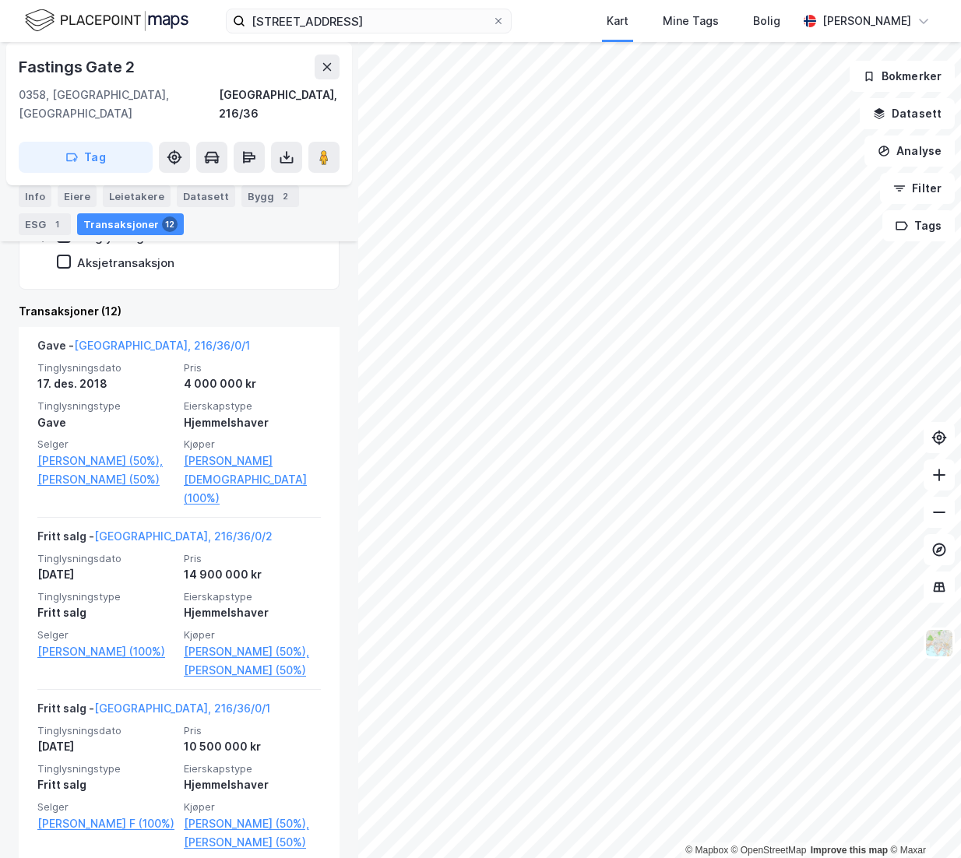
scroll to position [424, 0]
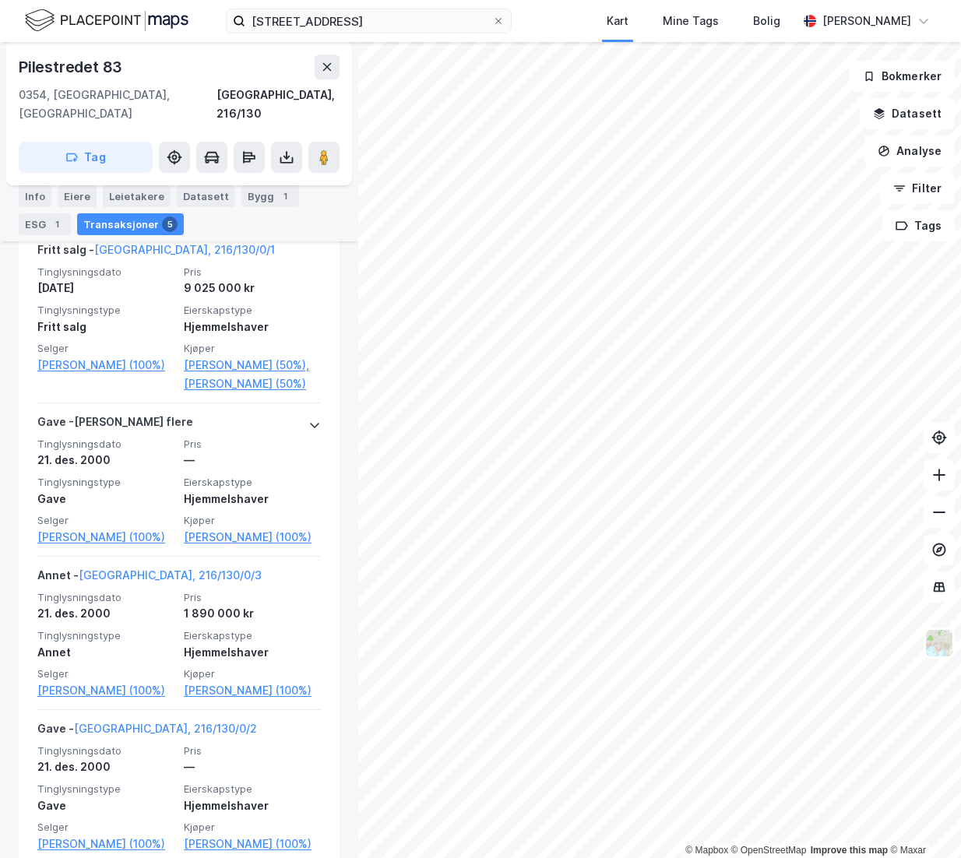
scroll to position [526, 0]
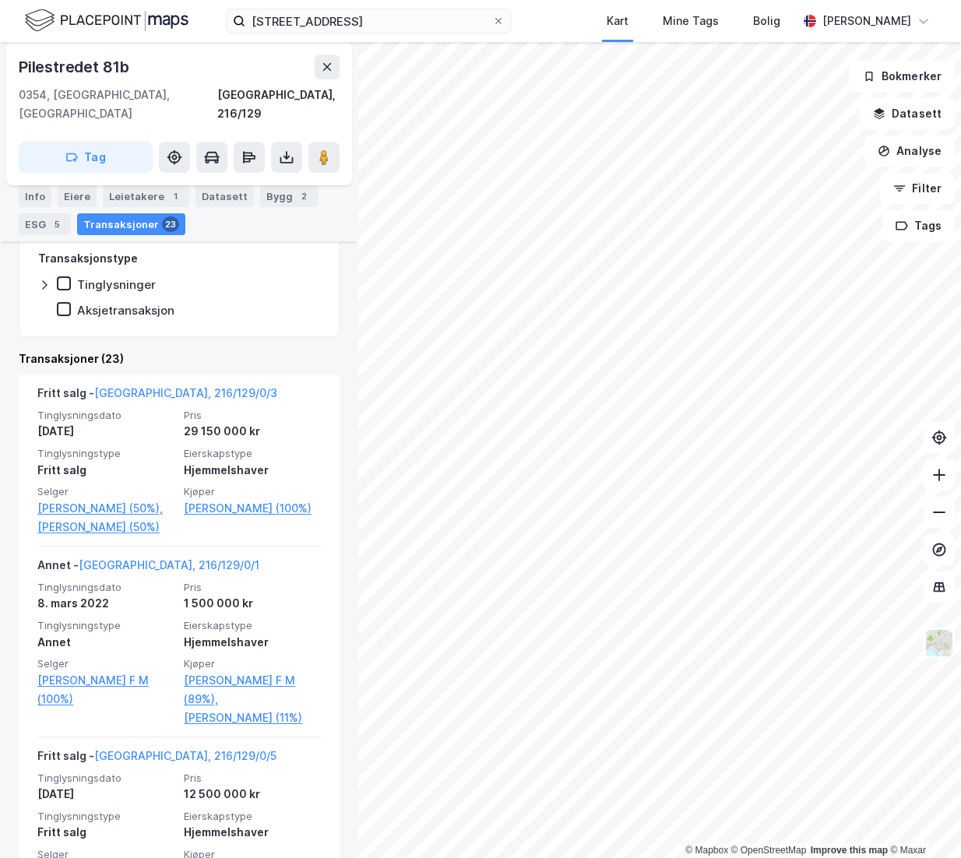
scroll to position [379, 0]
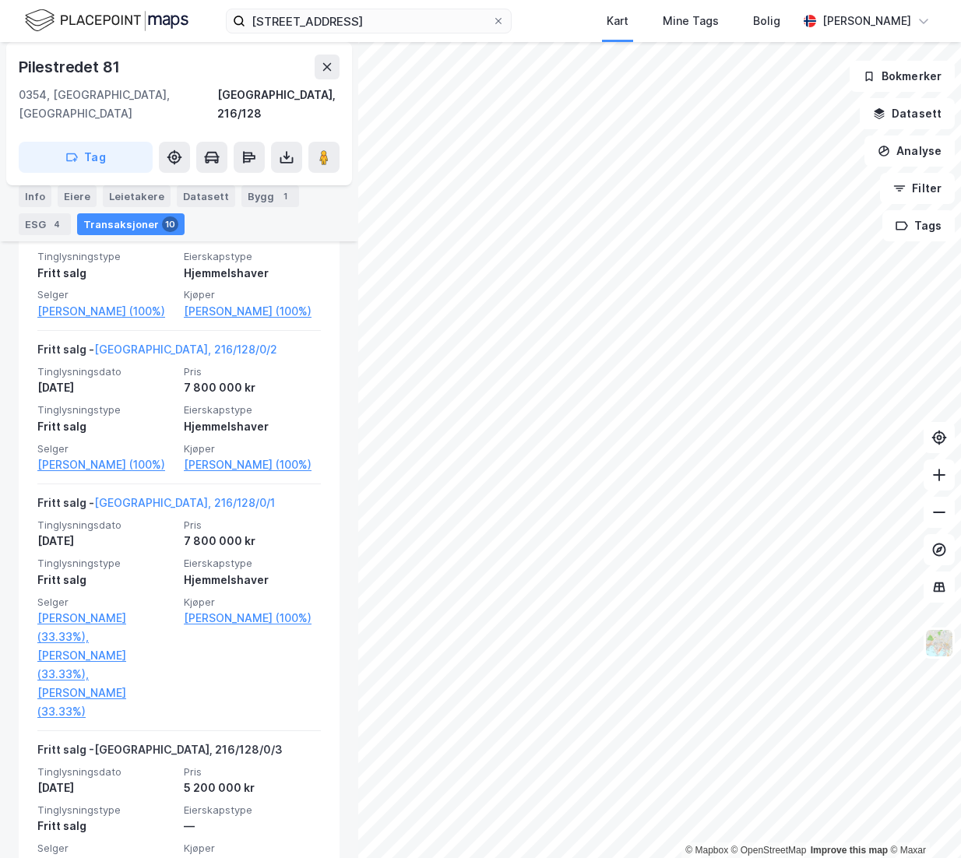
scroll to position [548, 0]
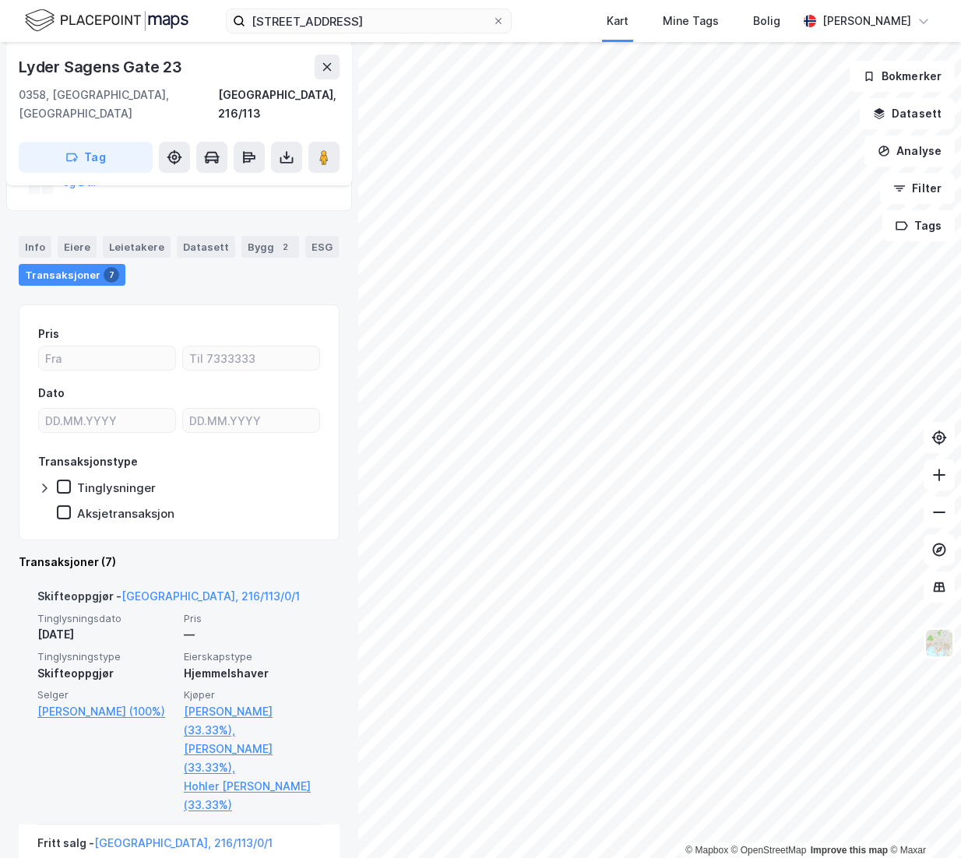
scroll to position [223, 0]
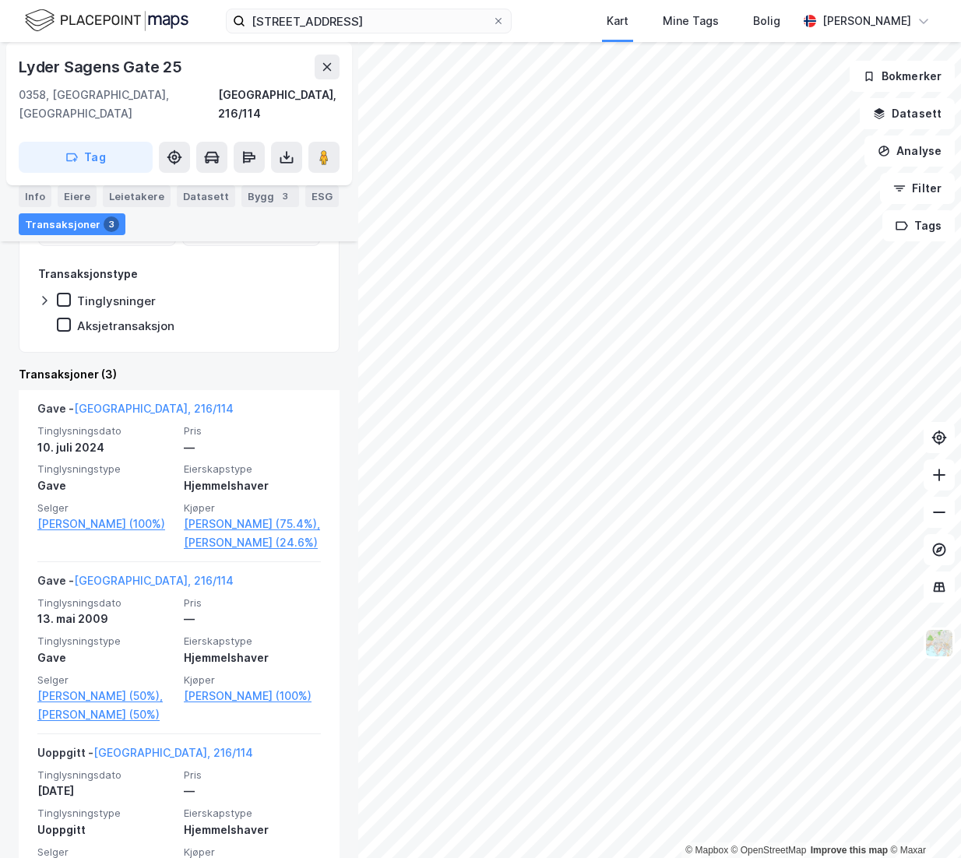
scroll to position [291, 0]
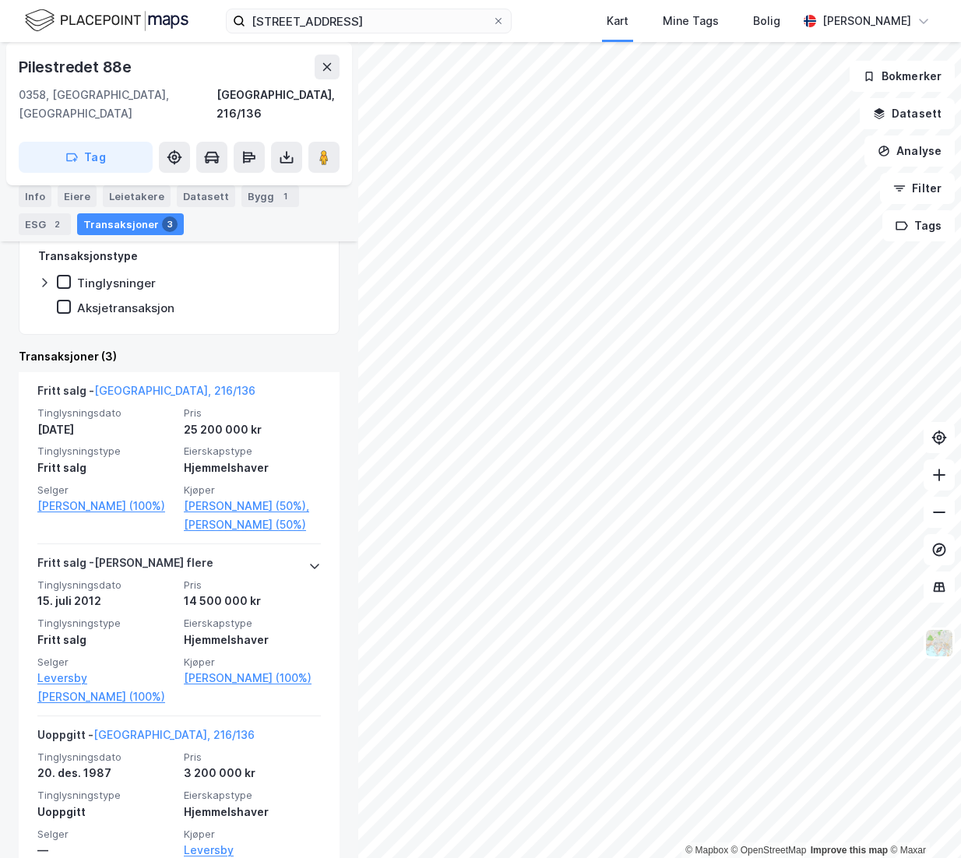
scroll to position [302, 0]
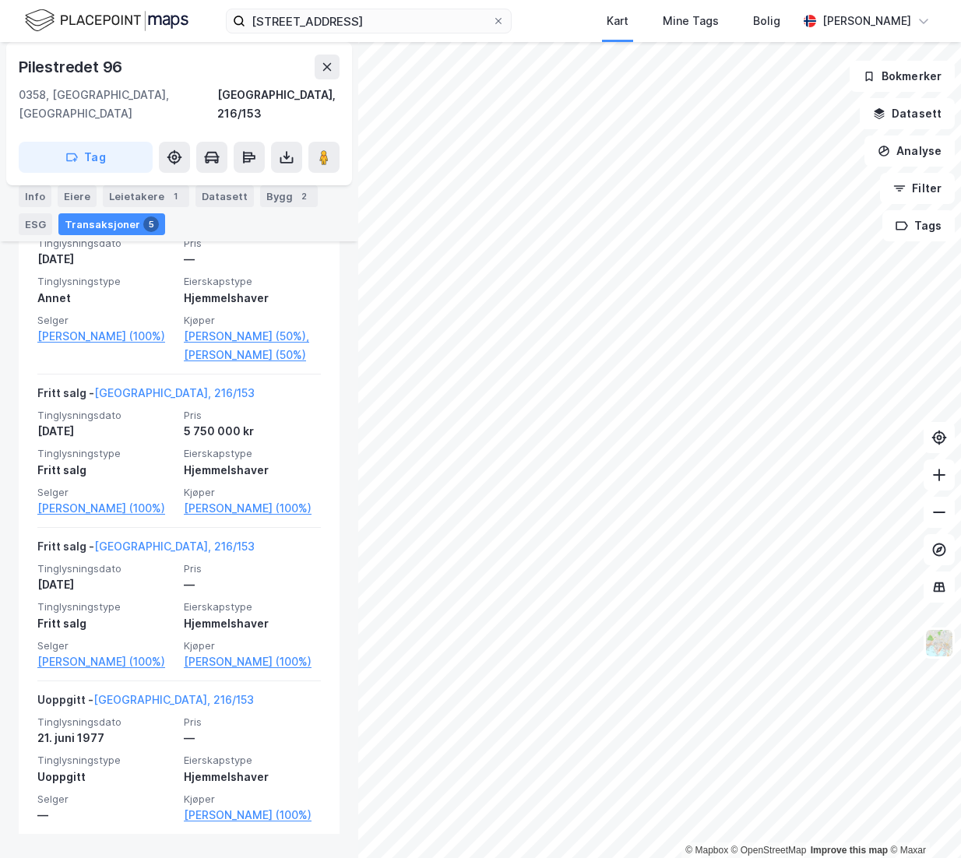
scroll to position [643, 0]
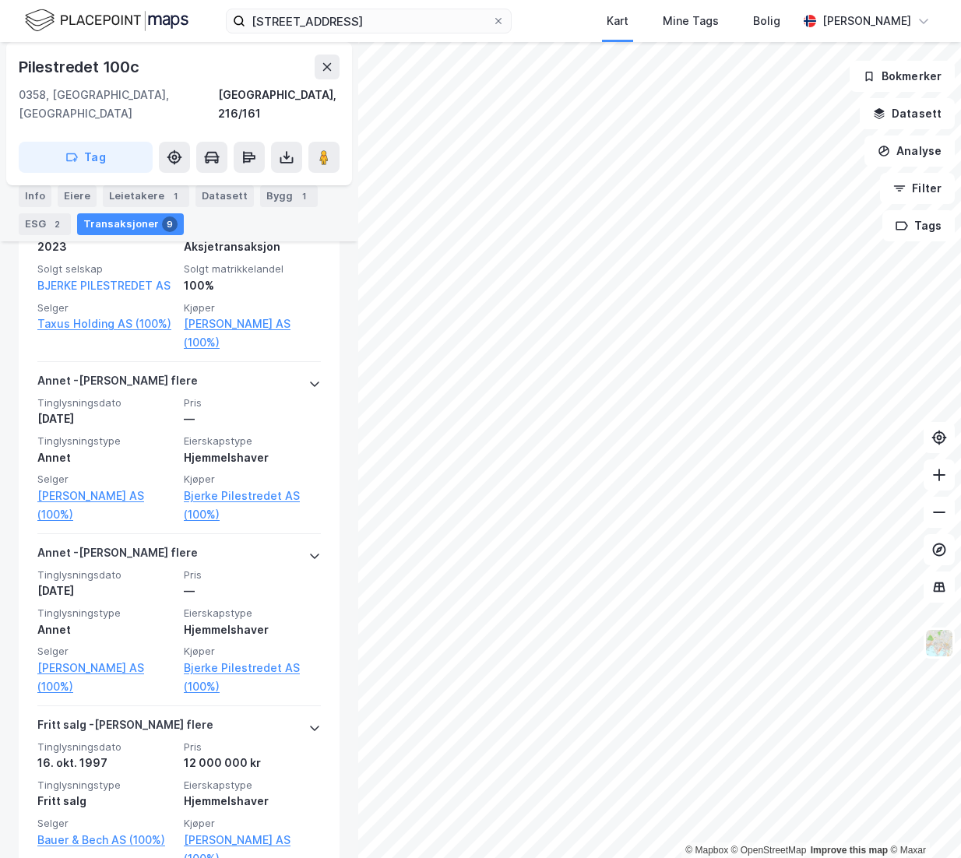
scroll to position [529, 0]
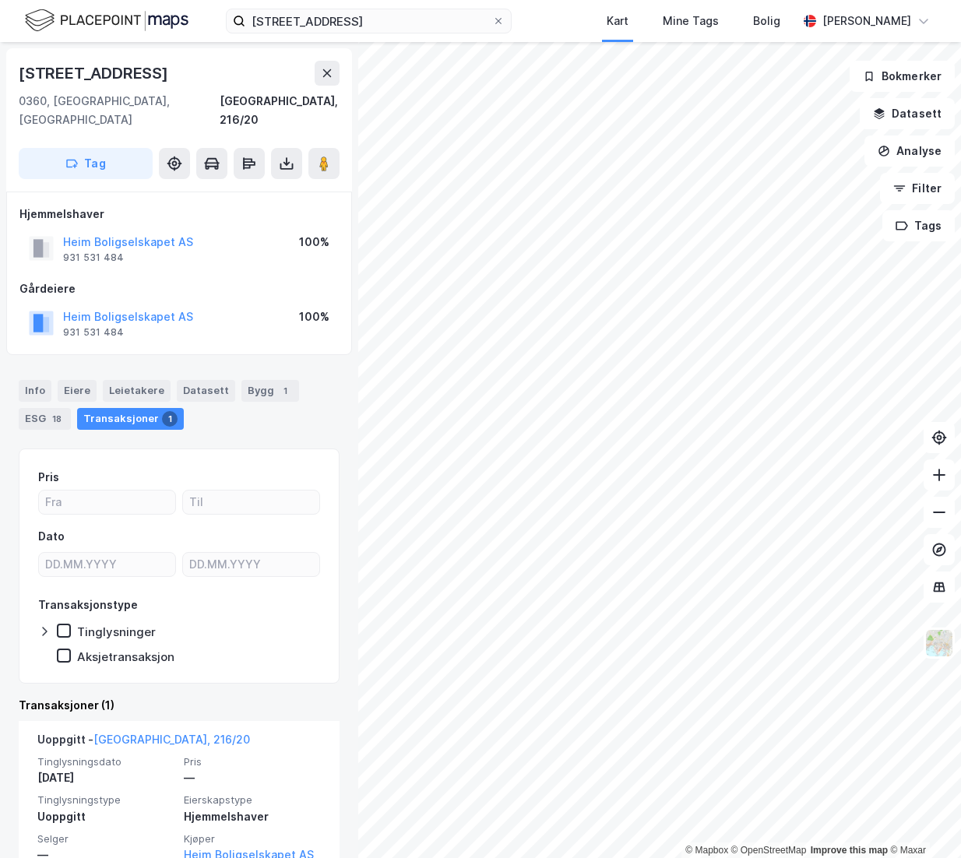
click at [960, 443] on html "fagerborggata 15 Kart Mine Tags [PERSON_NAME] © Mapbox © OpenStreetMap Improve …" at bounding box center [480, 429] width 961 height 858
